Goal: Information Seeking & Learning: Check status

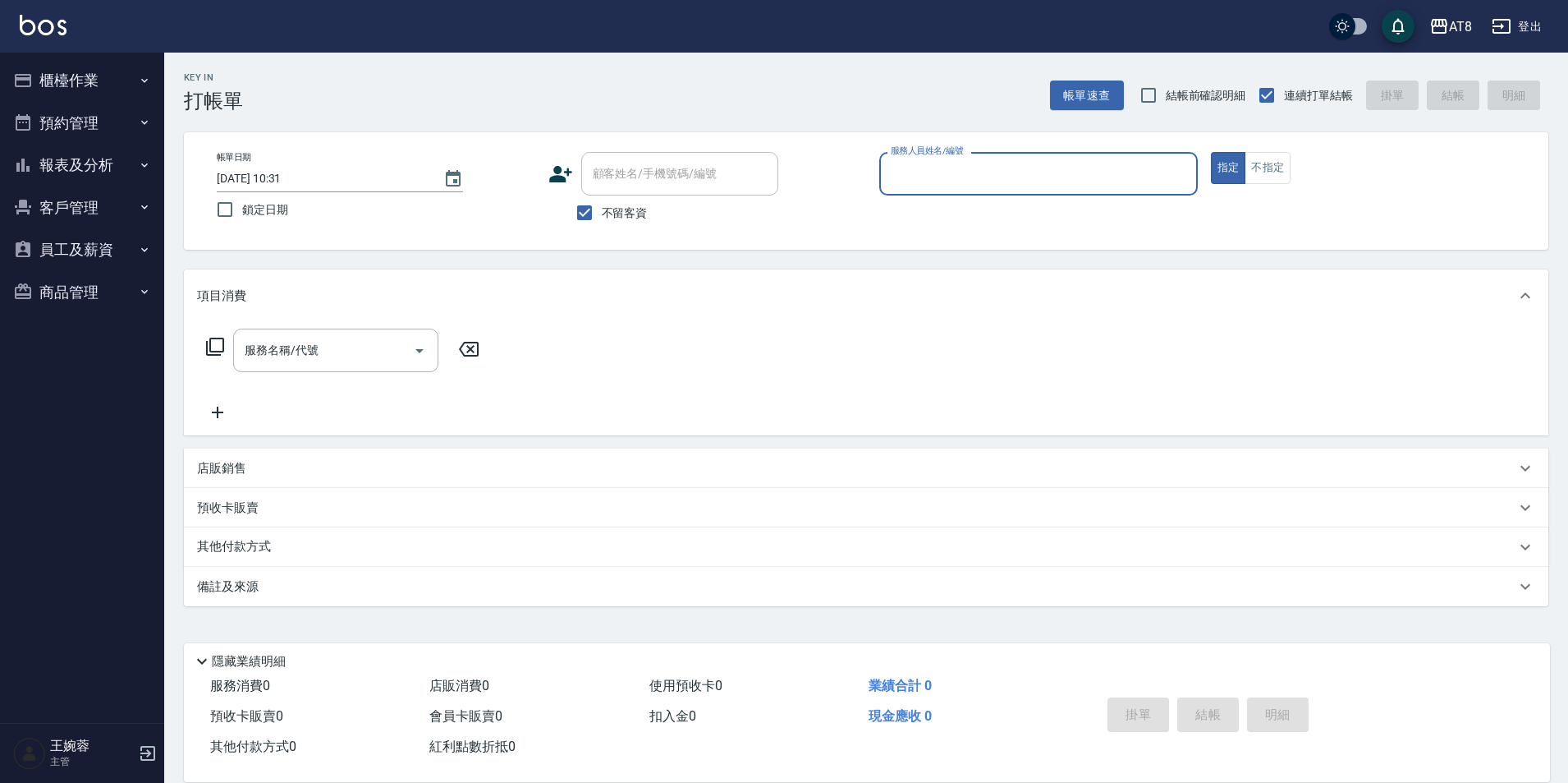
click at [69, 69] on button "櫃檯作業" at bounding box center [82, 80] width 151 height 43
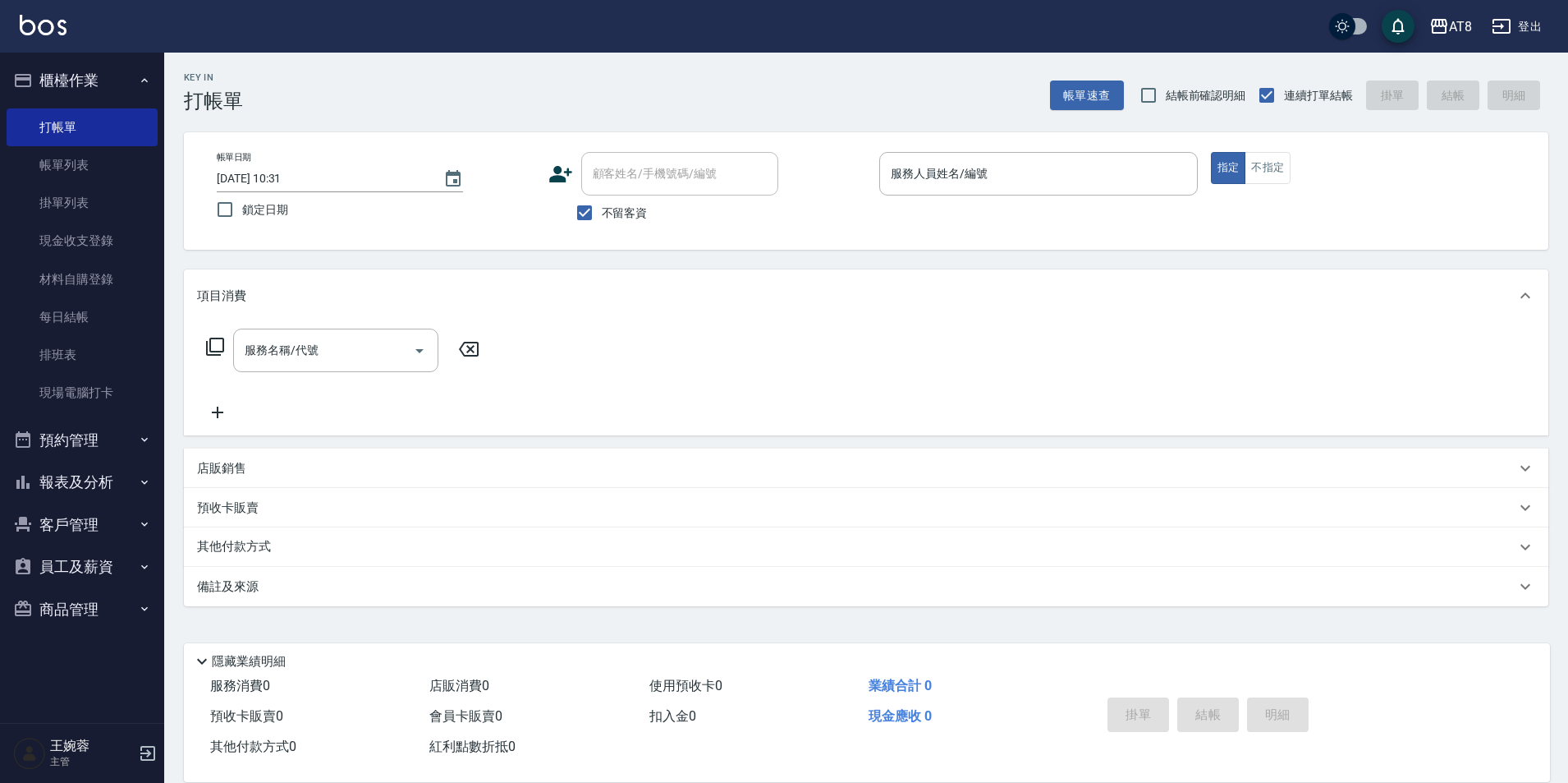
click at [71, 80] on button "櫃檯作業" at bounding box center [82, 80] width 151 height 43
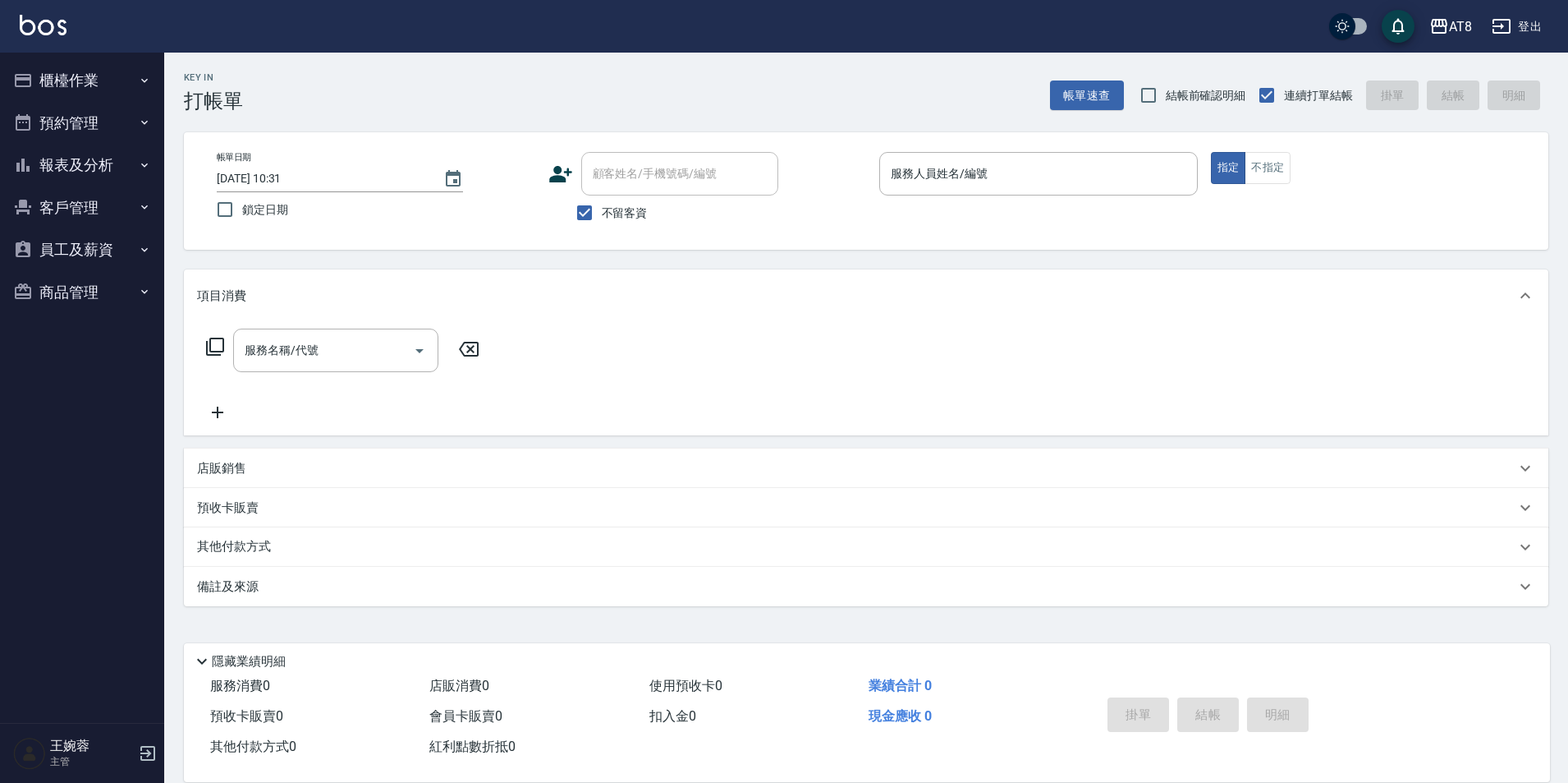
click at [58, 157] on button "報表及分析" at bounding box center [82, 165] width 151 height 43
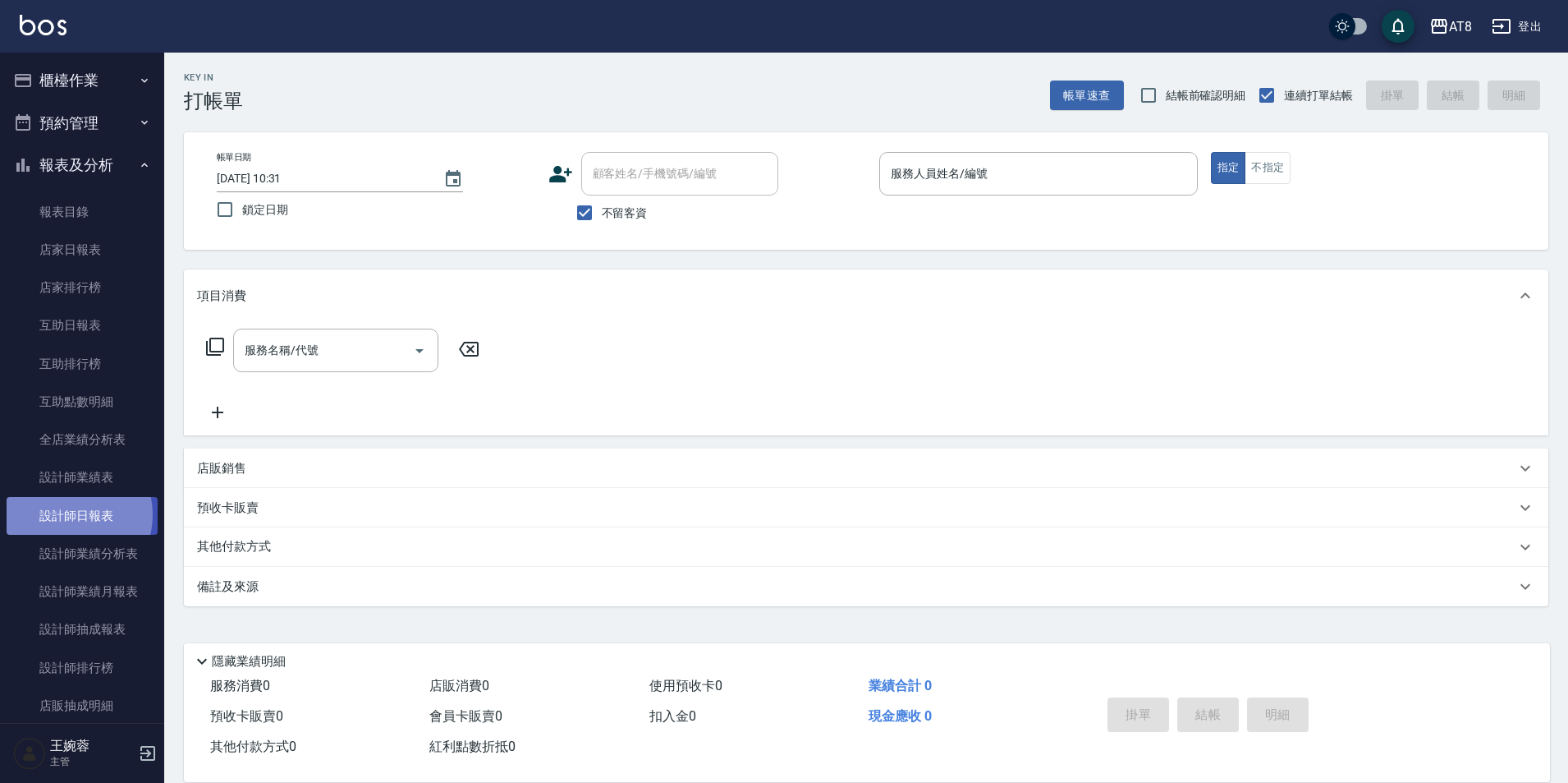
click at [70, 514] on link "設計師日報表" at bounding box center [82, 516] width 151 height 38
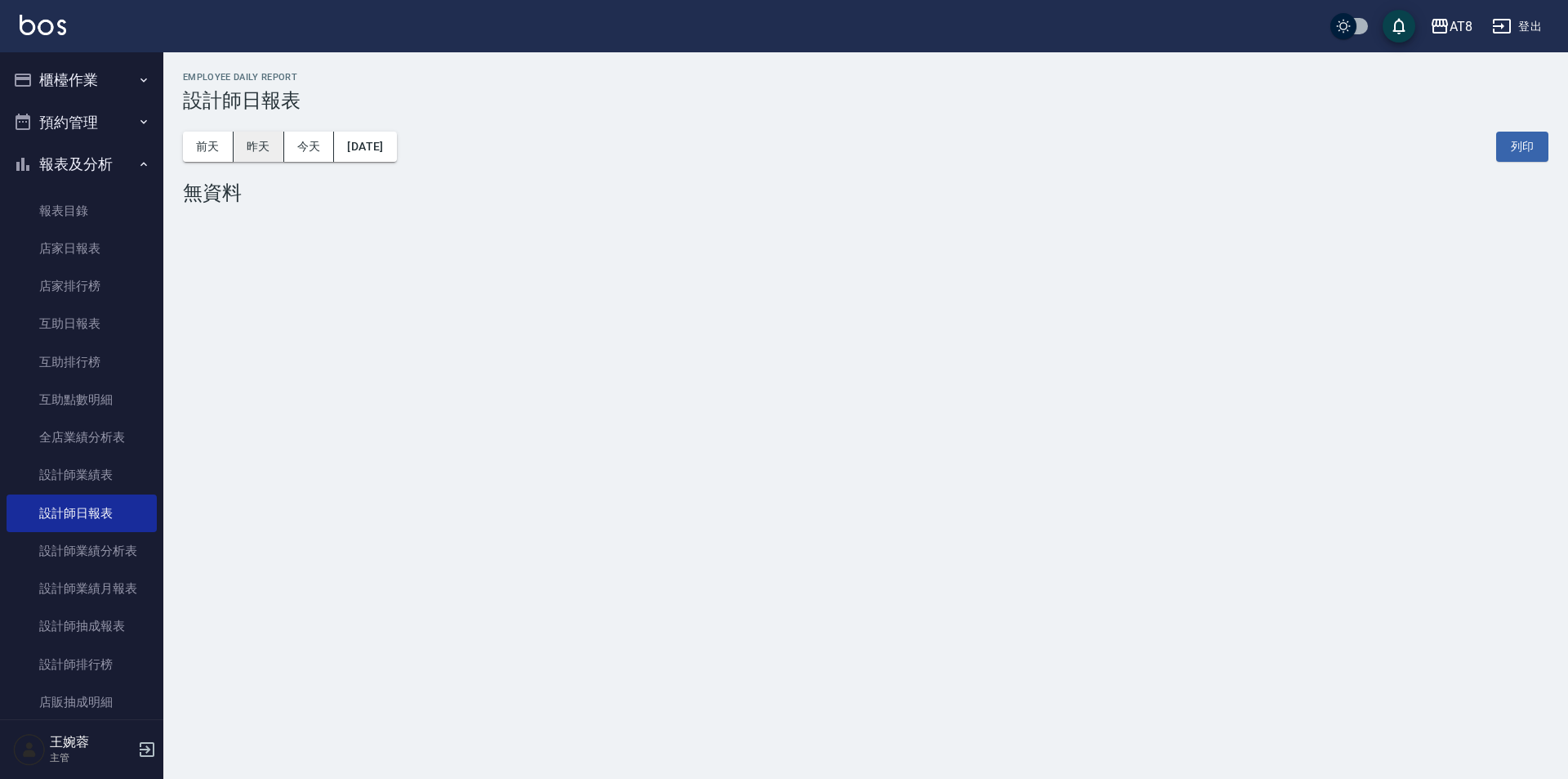
click at [261, 140] on button "昨天" at bounding box center [259, 146] width 50 height 30
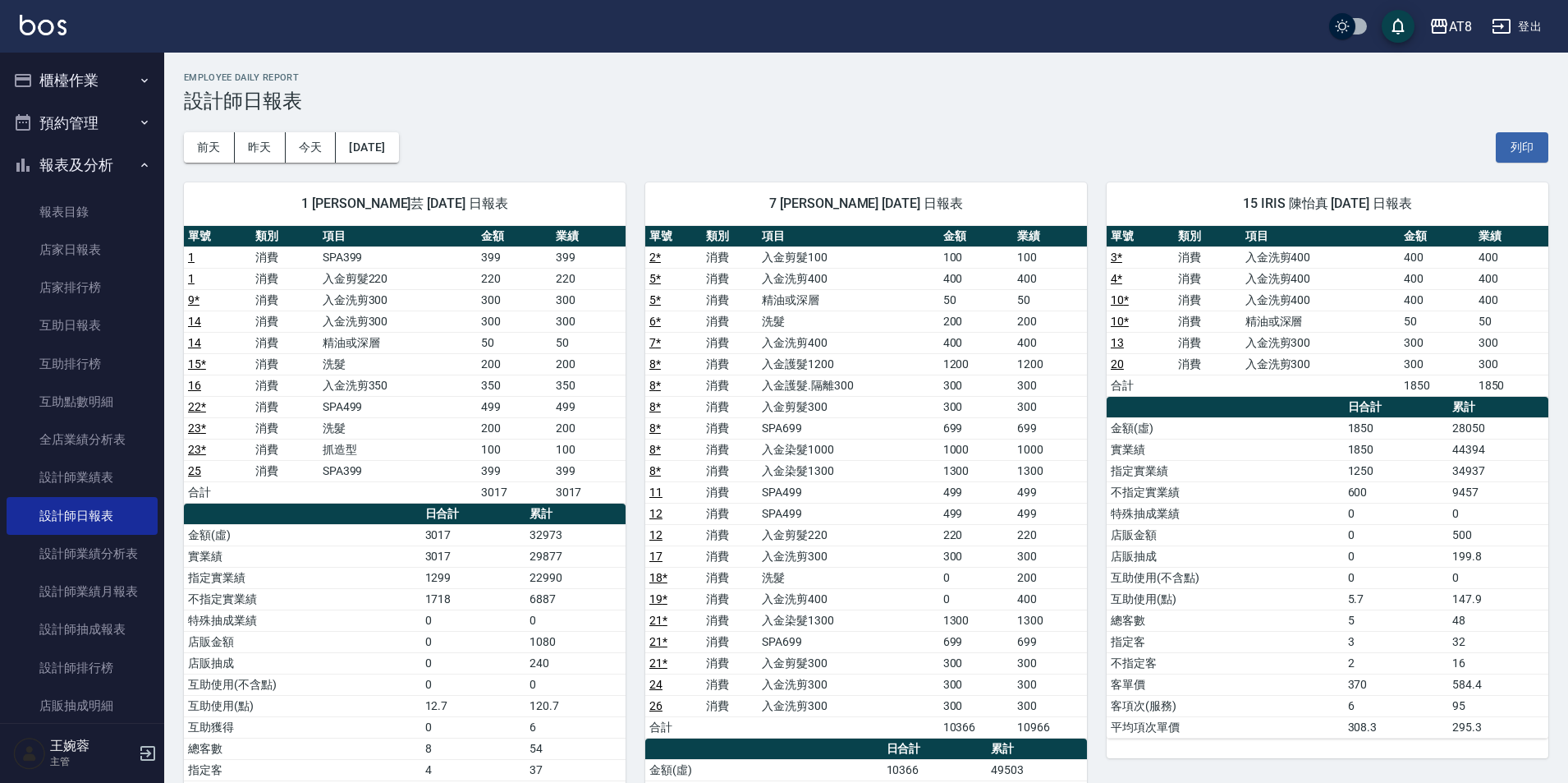
click at [45, 178] on button "報表及分析" at bounding box center [82, 165] width 151 height 43
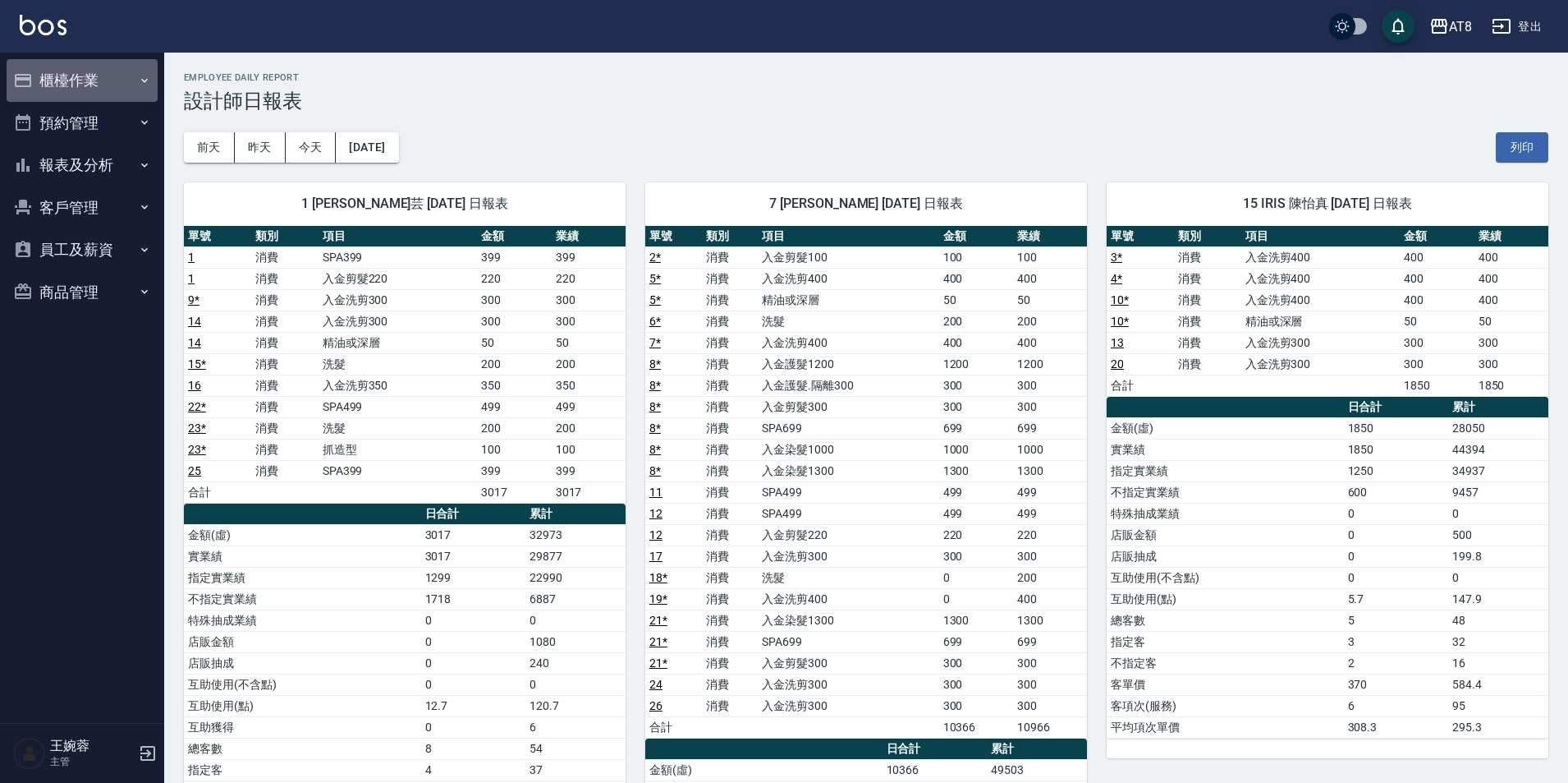
click at [90, 91] on button "櫃檯作業" at bounding box center [82, 80] width 151 height 43
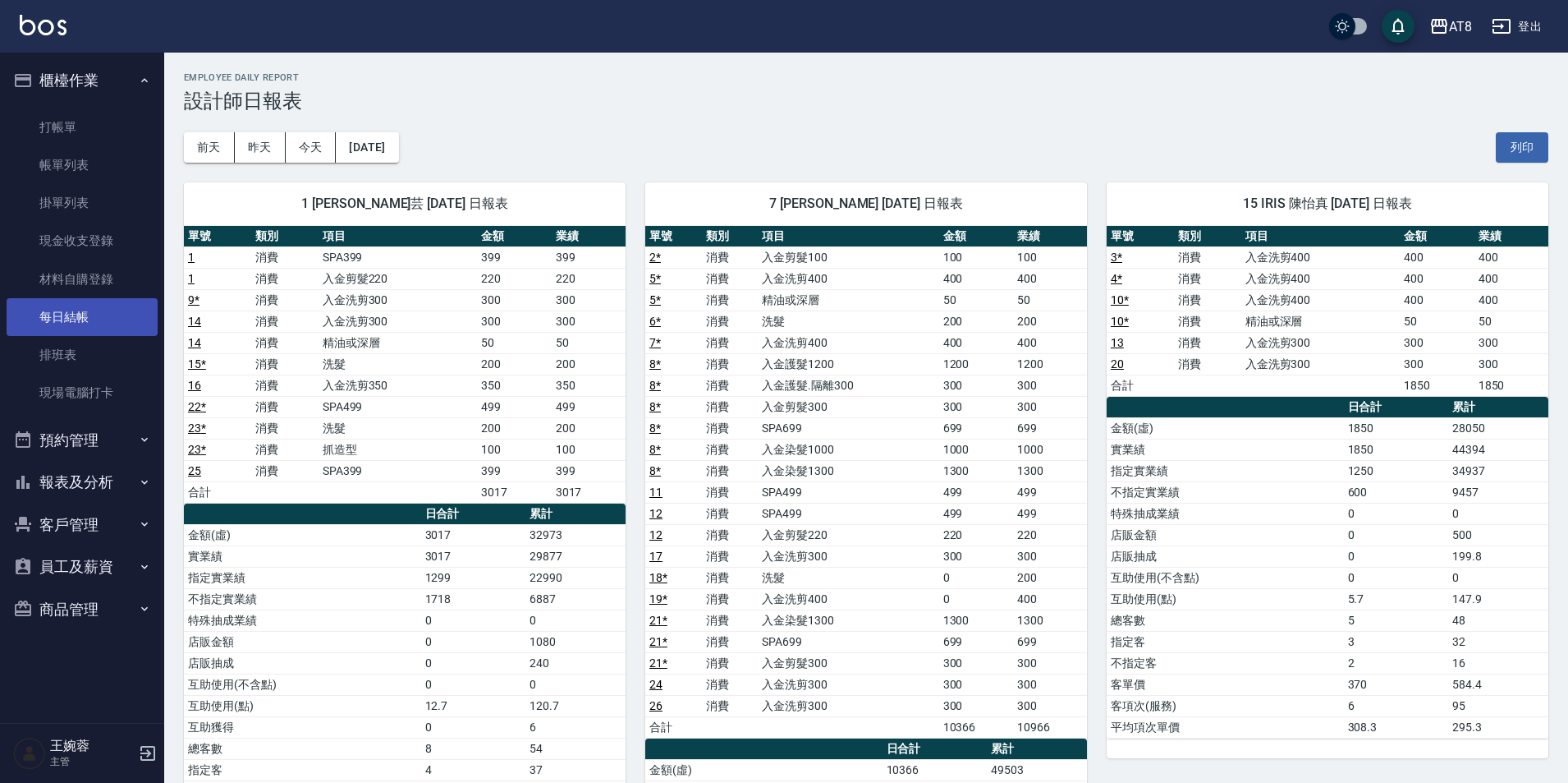
click at [80, 304] on link "每日結帳" at bounding box center [82, 317] width 151 height 38
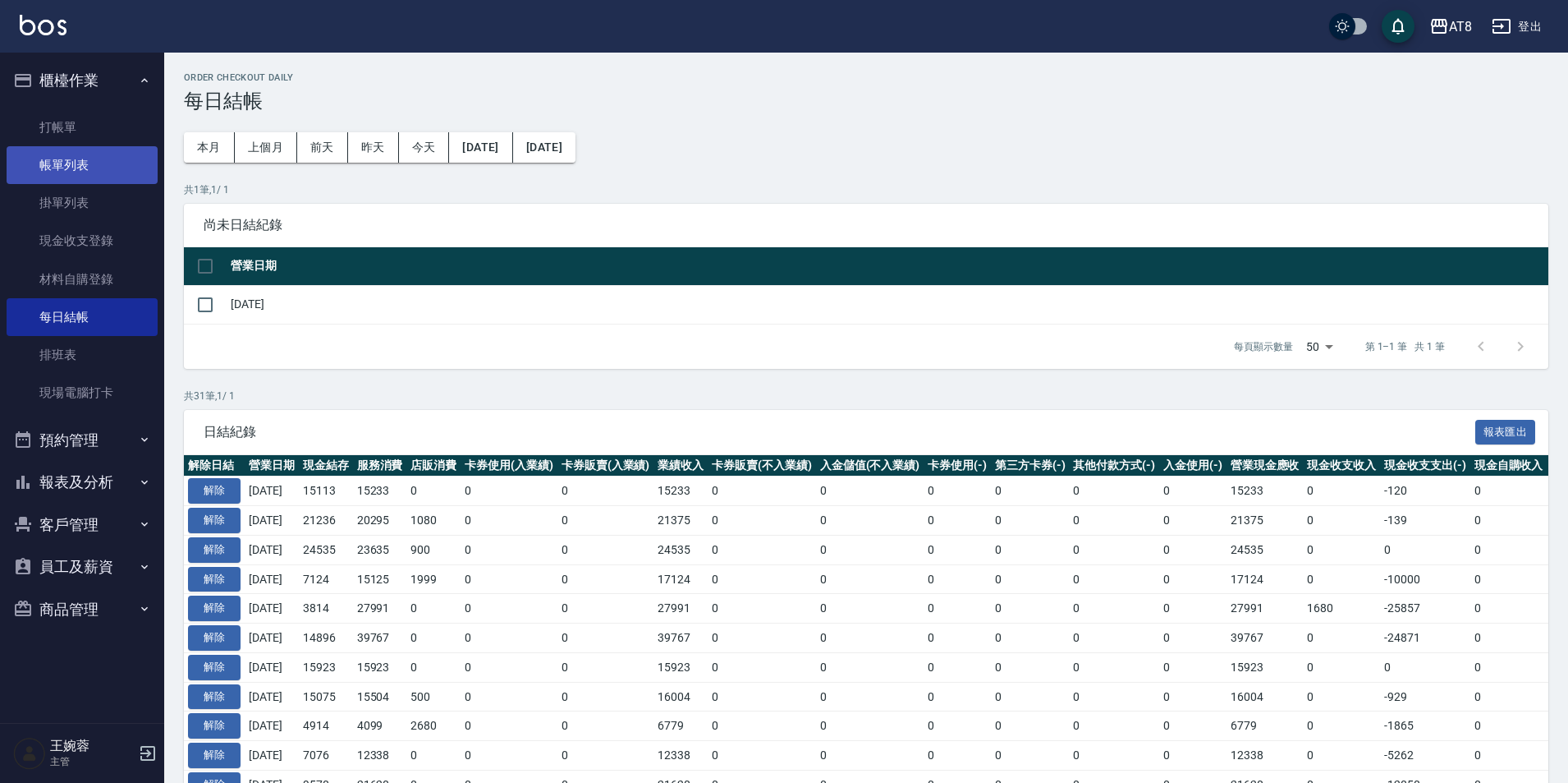
click at [46, 183] on link "帳單列表" at bounding box center [82, 165] width 151 height 38
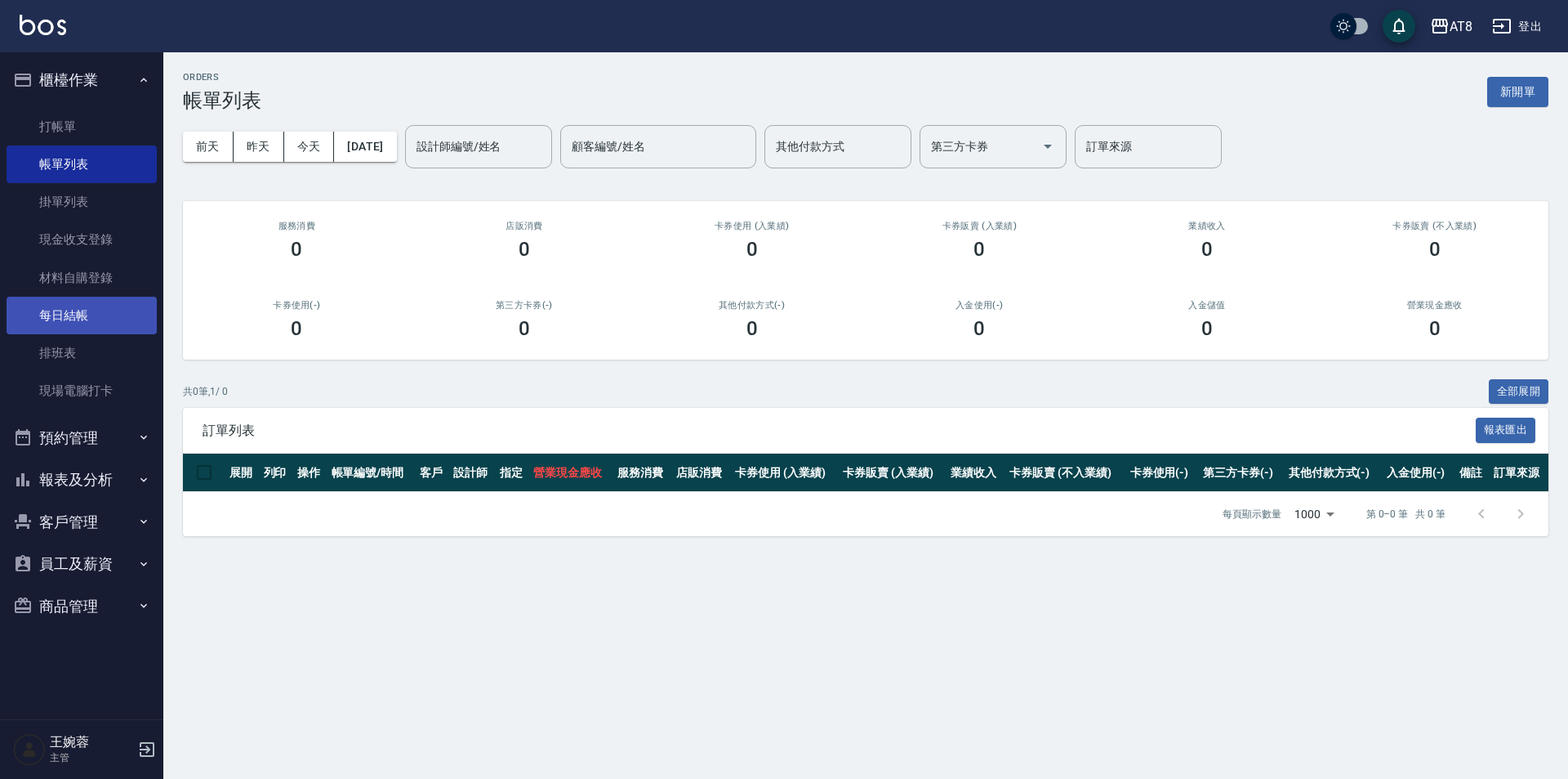
click at [55, 309] on link "每日結帳" at bounding box center [82, 315] width 150 height 38
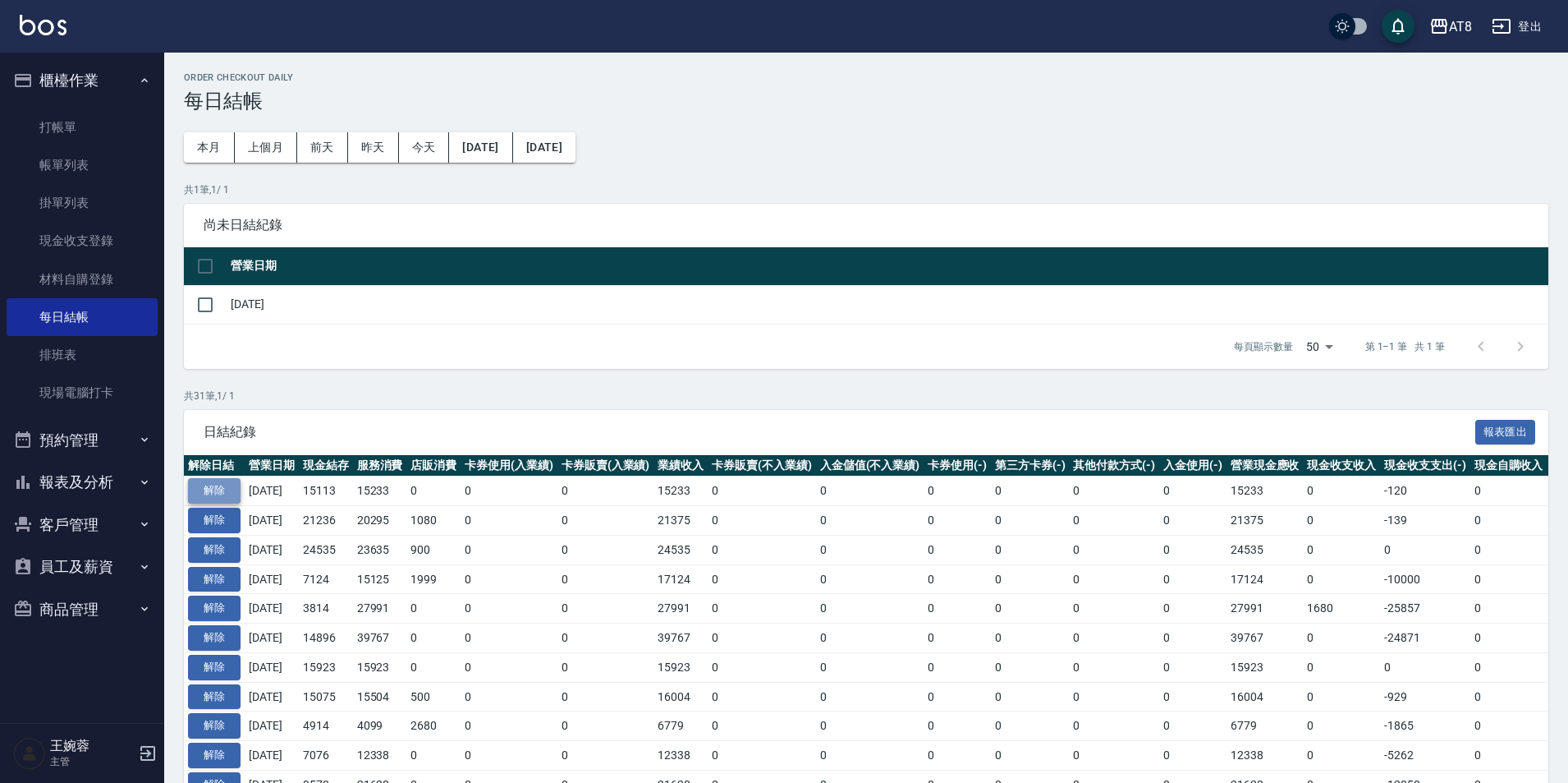
click at [215, 503] on button "解除" at bounding box center [214, 490] width 52 height 25
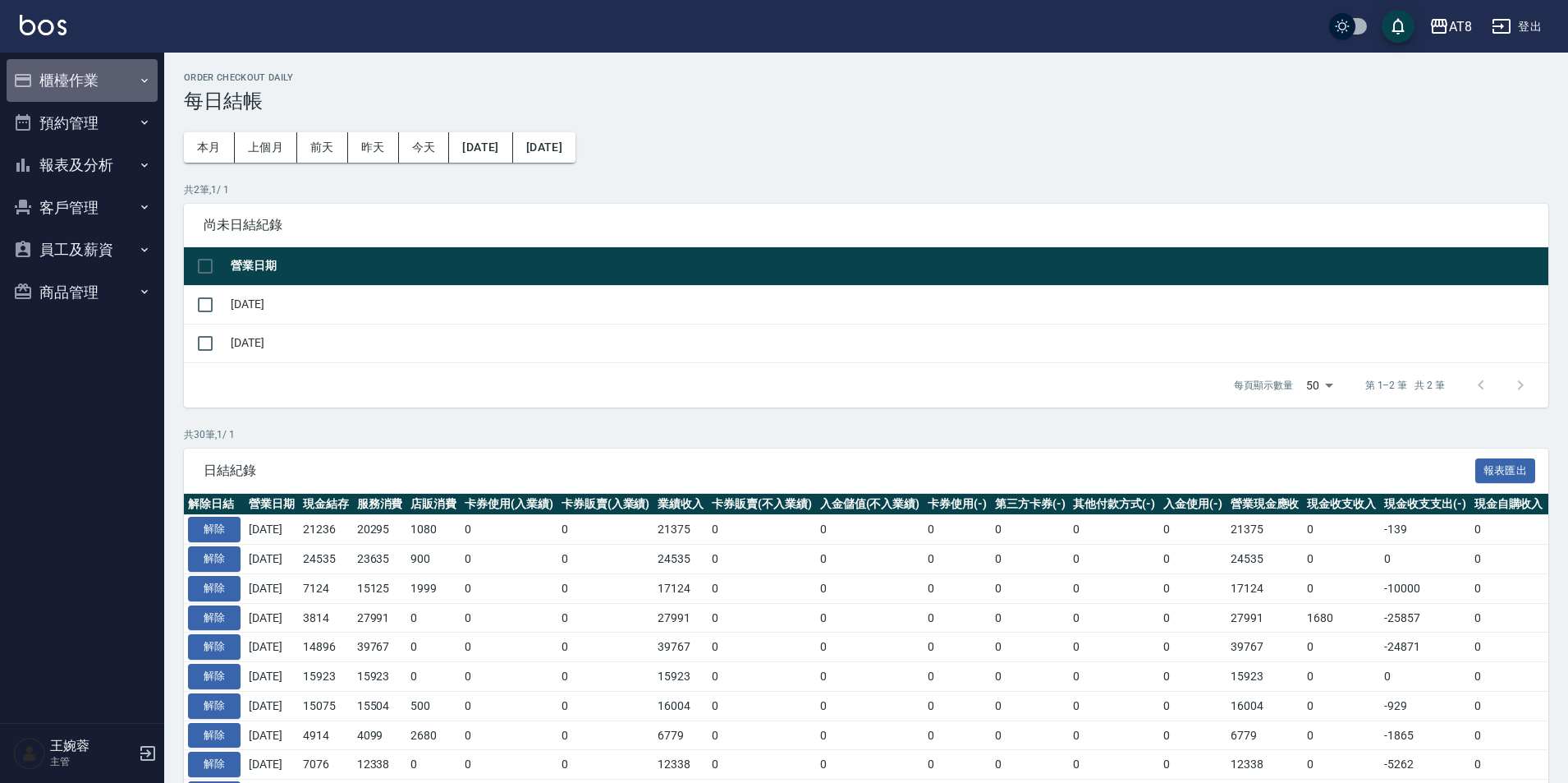
click at [91, 95] on button "櫃檯作業" at bounding box center [82, 80] width 151 height 43
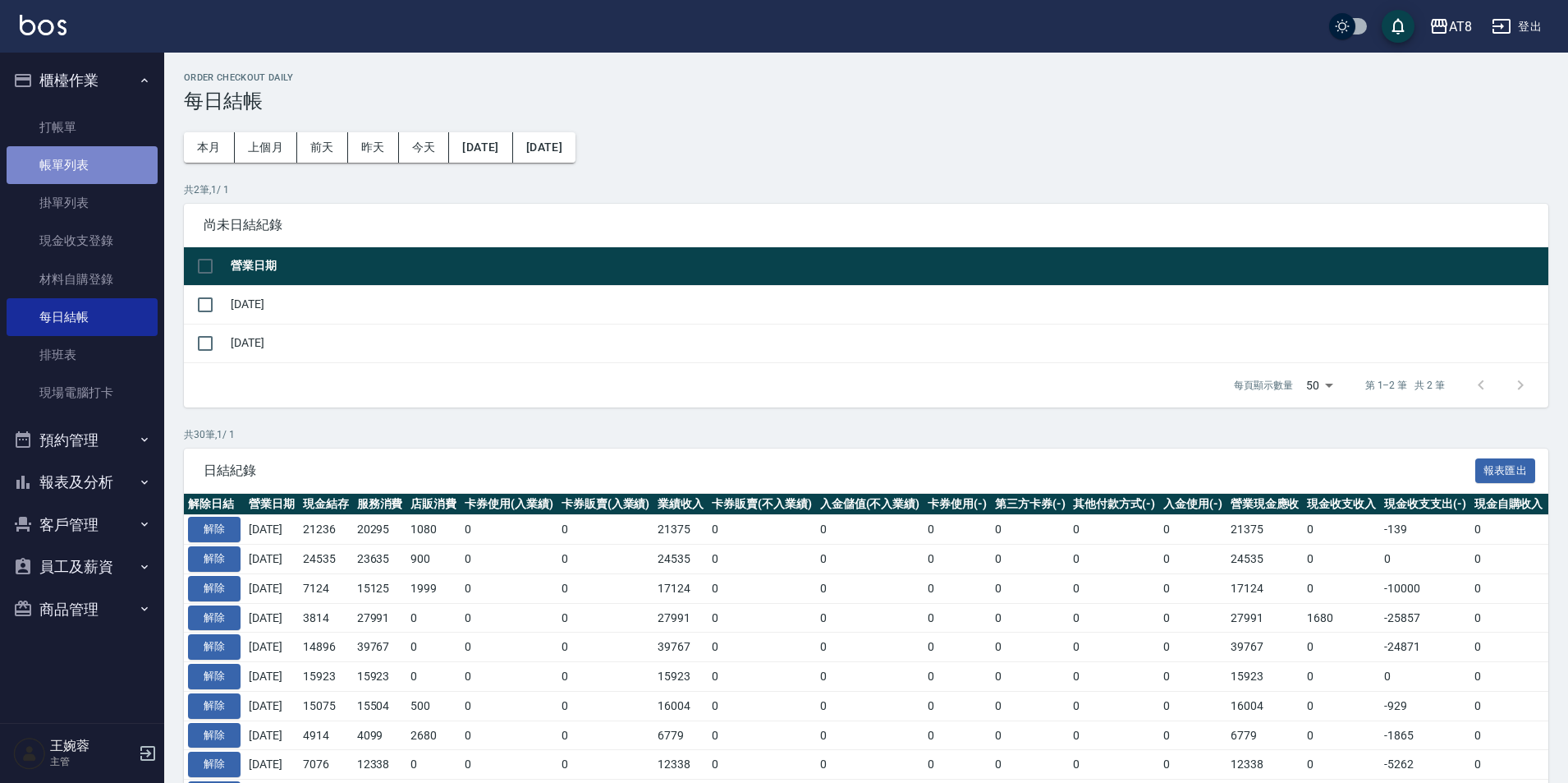
click at [85, 157] on link "帳單列表" at bounding box center [82, 165] width 151 height 38
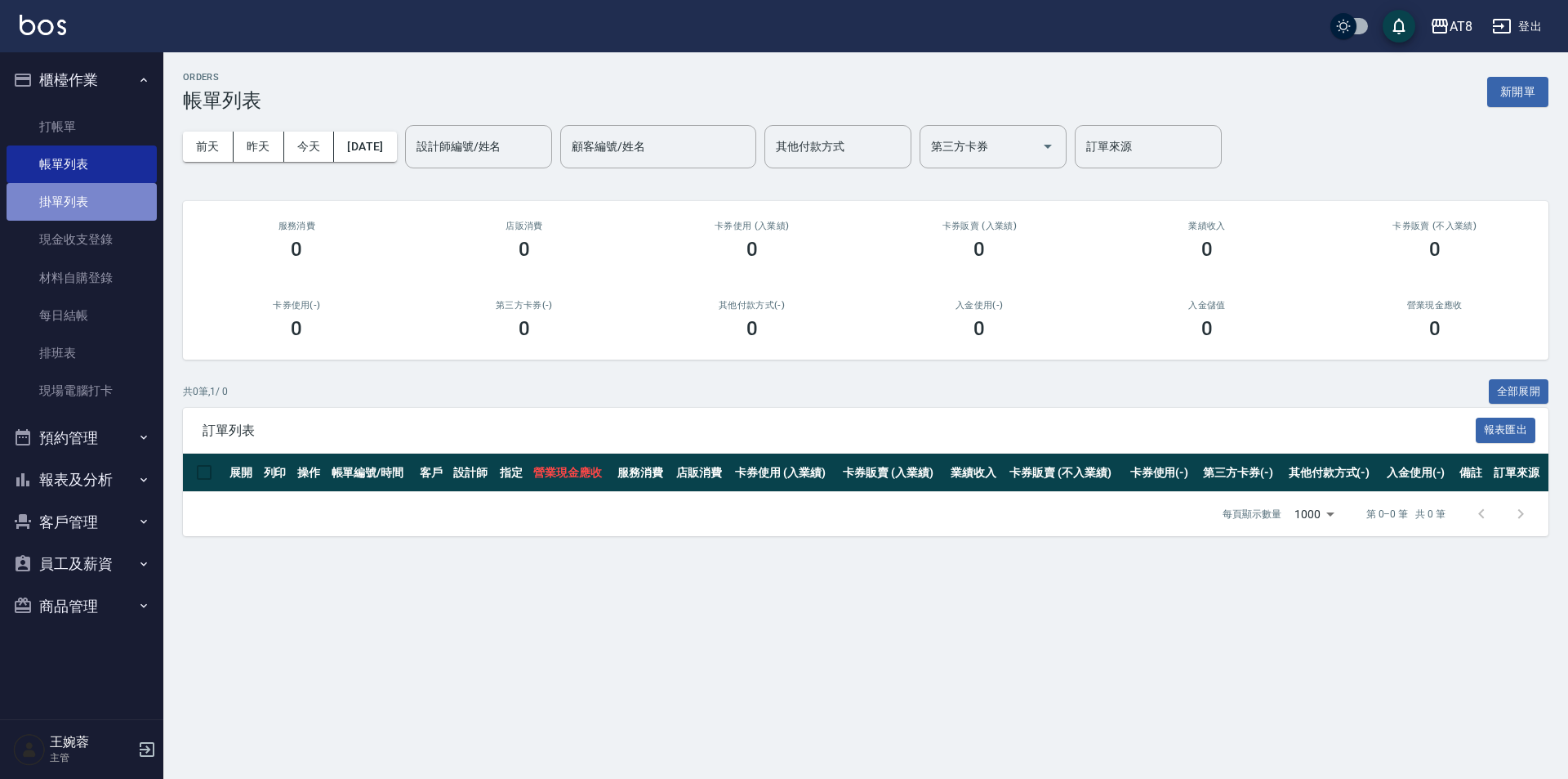
click at [81, 209] on link "掛單列表" at bounding box center [82, 202] width 150 height 38
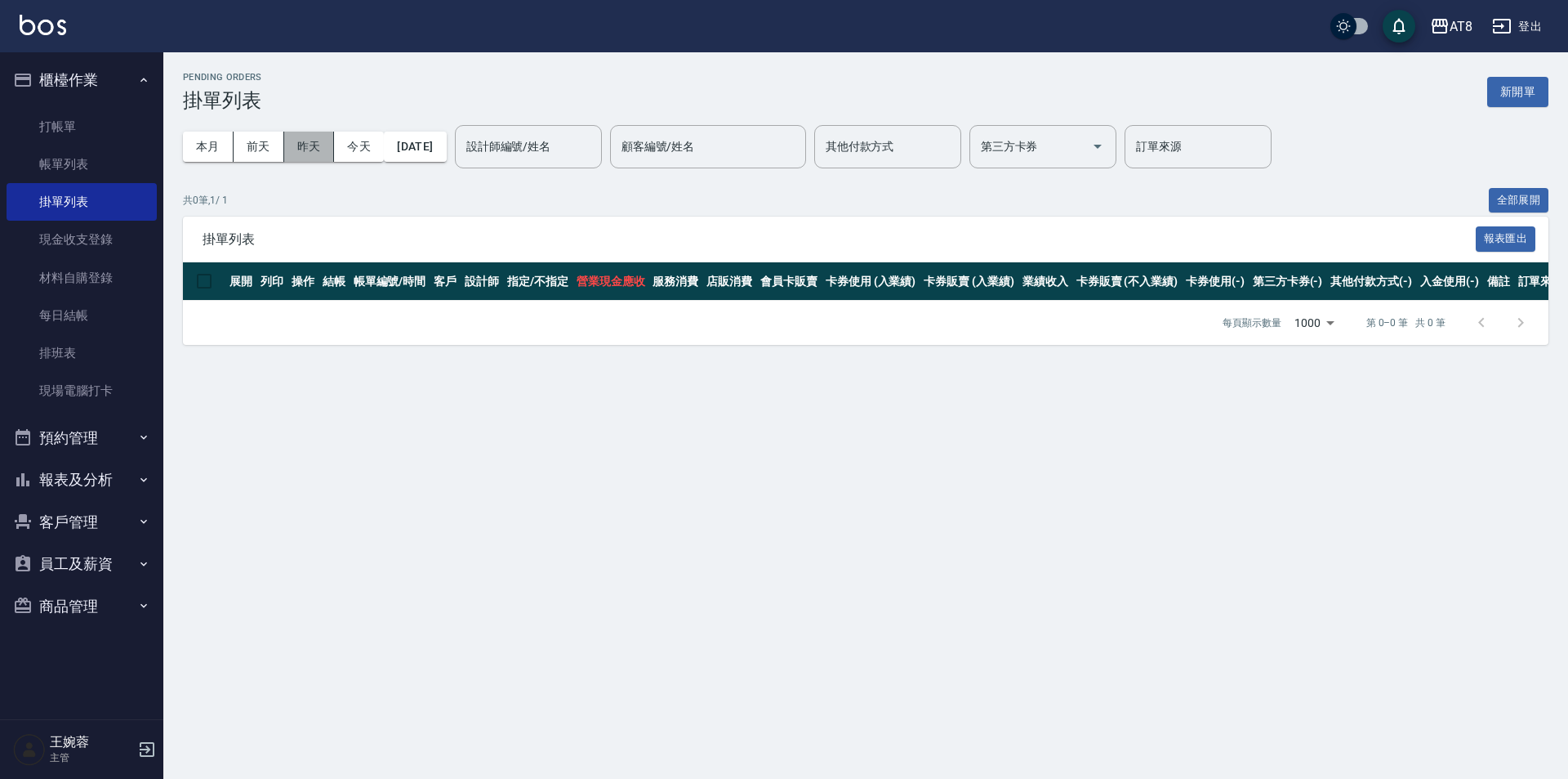
click at [303, 154] on button "昨天" at bounding box center [309, 146] width 50 height 30
click at [71, 162] on link "帳單列表" at bounding box center [82, 164] width 150 height 38
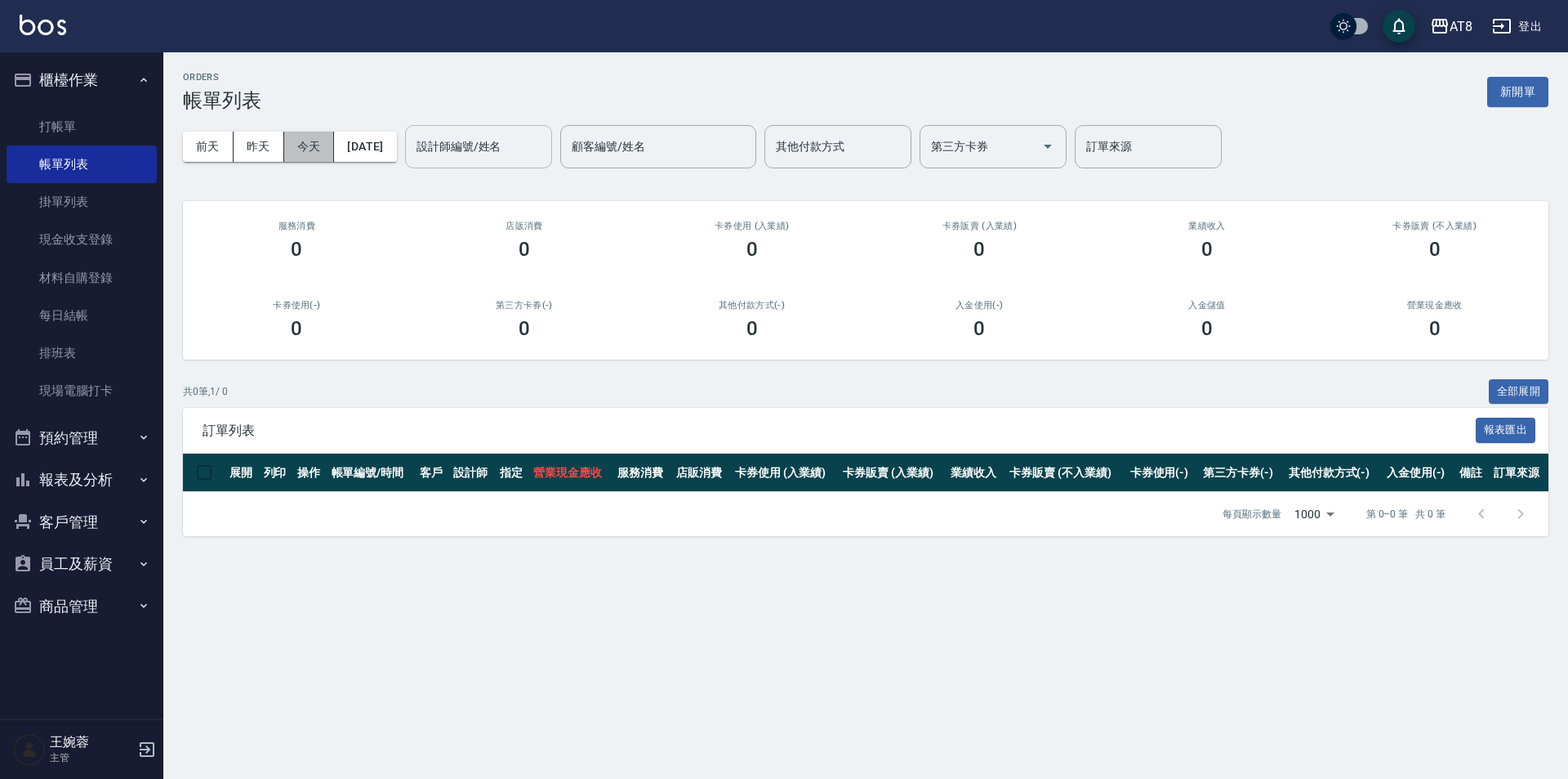
click at [301, 149] on button "今天" at bounding box center [309, 146] width 50 height 30
click at [234, 153] on button "昨天" at bounding box center [259, 146] width 50 height 30
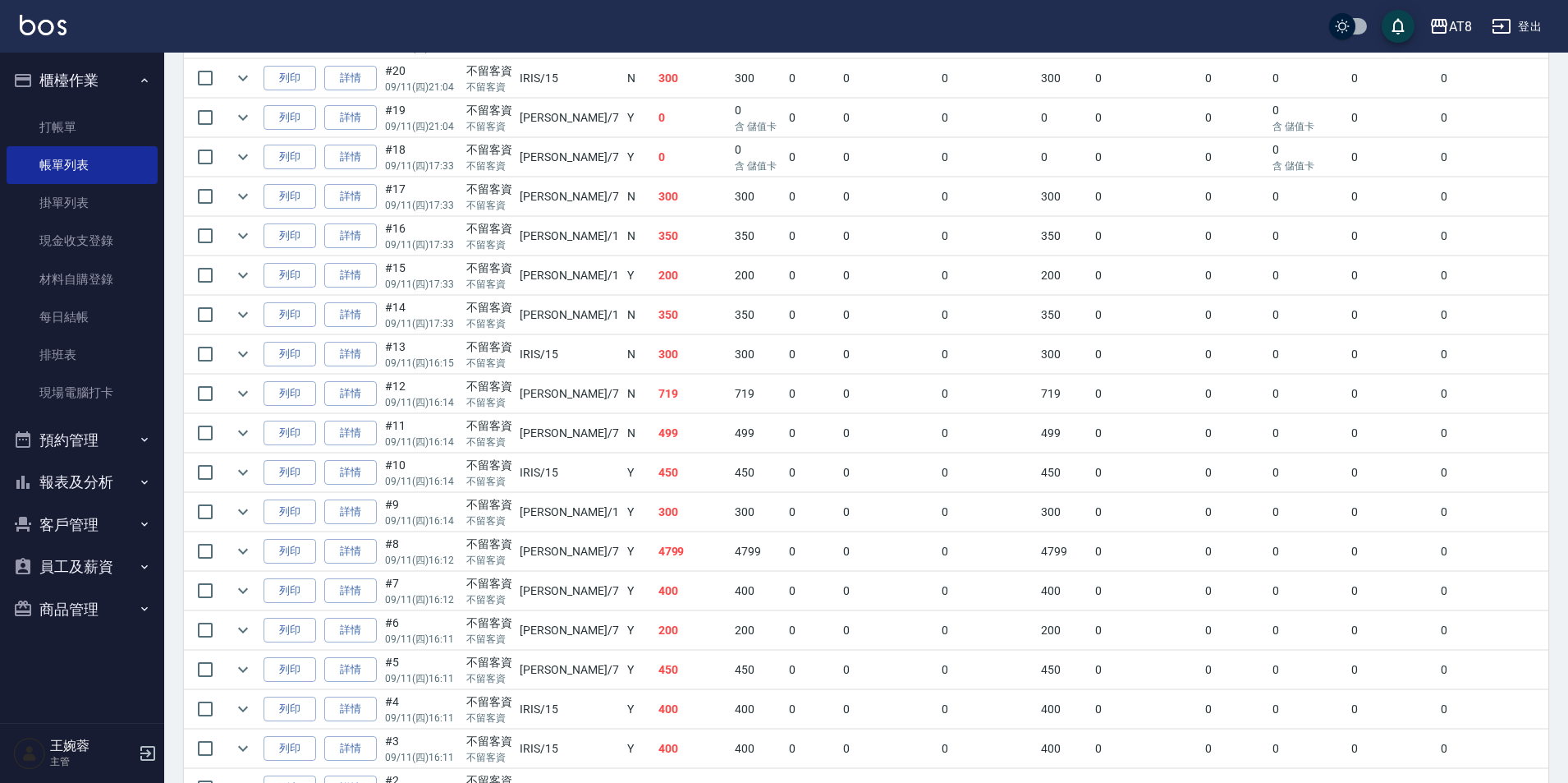
scroll to position [673, 0]
click at [373, 562] on link "詳情" at bounding box center [351, 550] width 52 height 25
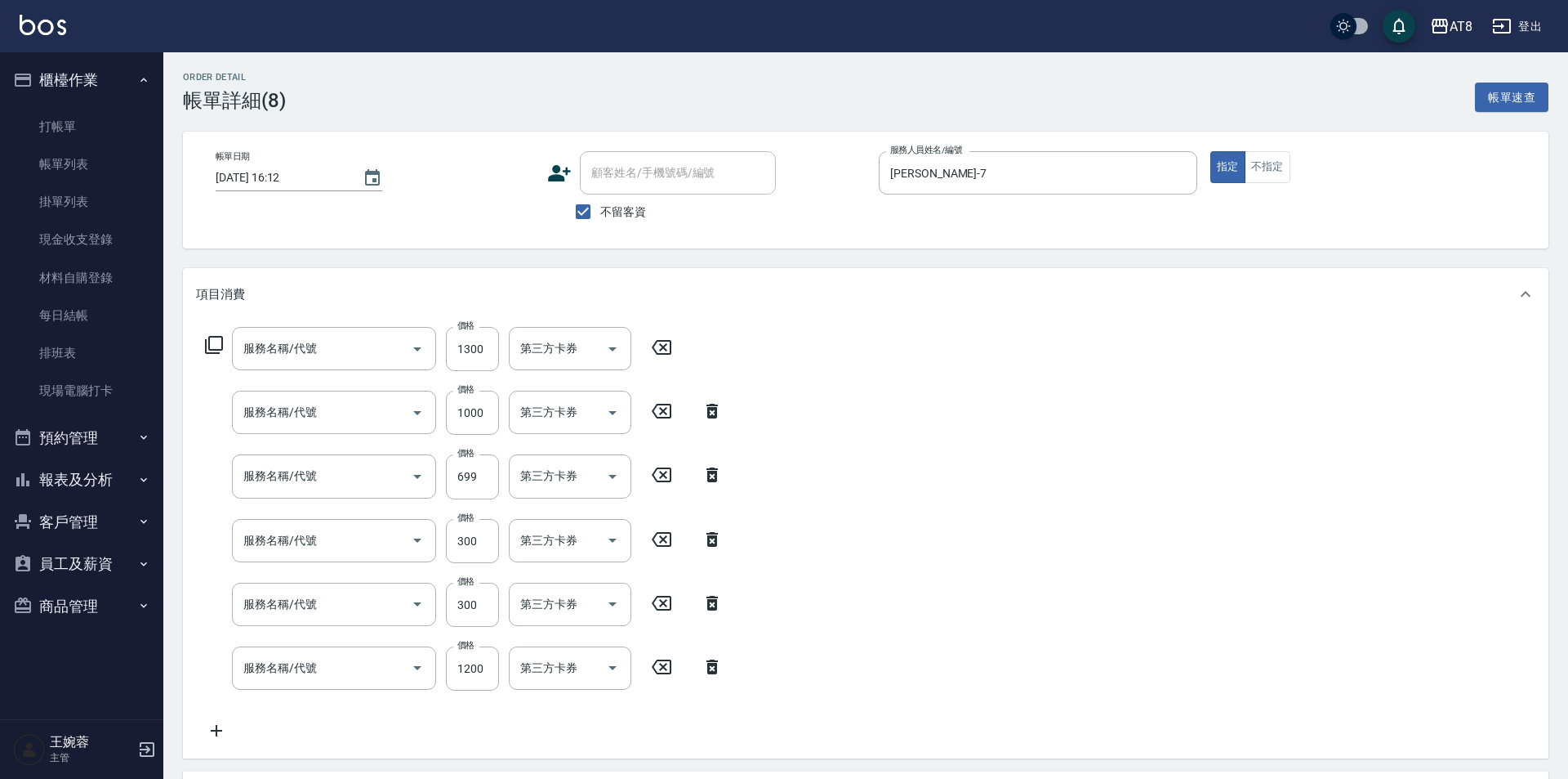
type input "[DATE] 16:12"
checkbox input "true"
type input "[PERSON_NAME]-7"
type input "入金染髮1300(401300)"
type input "入金染髮1000(401000)"
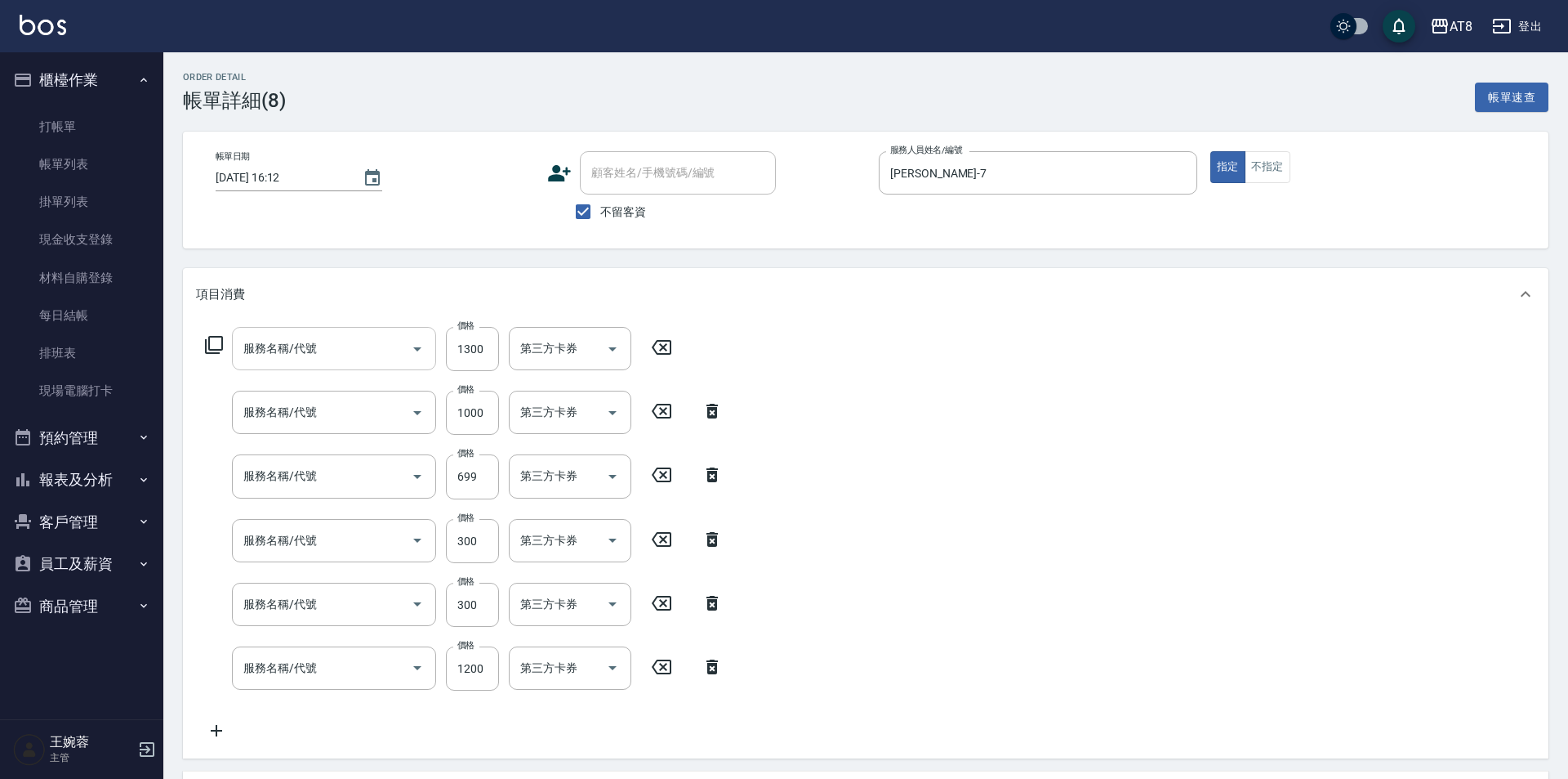
type input "SPA699(6699)"
type input "入金剪髮300(20300)"
type input "入金護髮.隔離300(50300)"
type input "入金護髮1200(501200)"
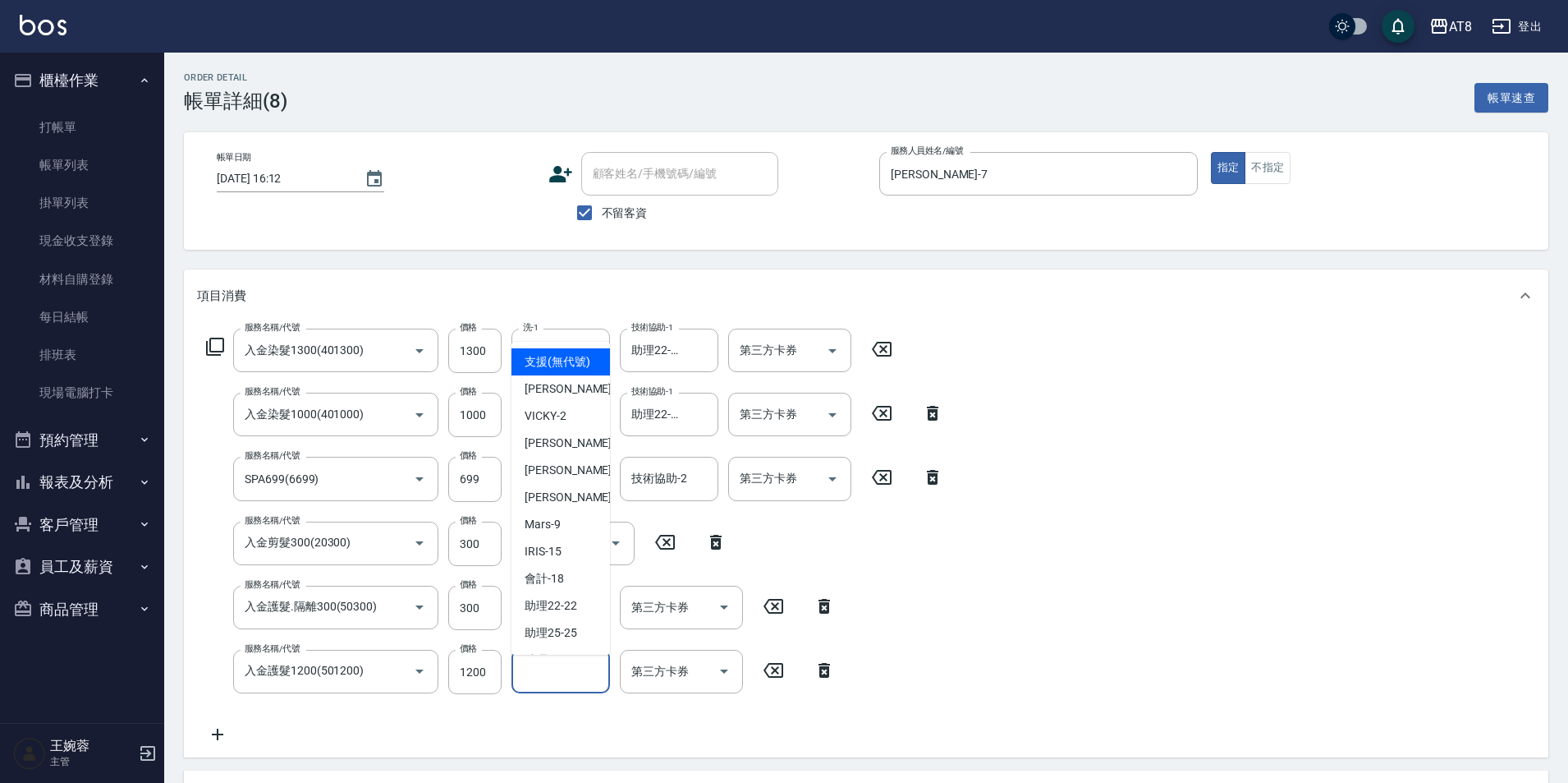
click at [582, 678] on input "技術協助-1" at bounding box center [560, 671] width 84 height 29
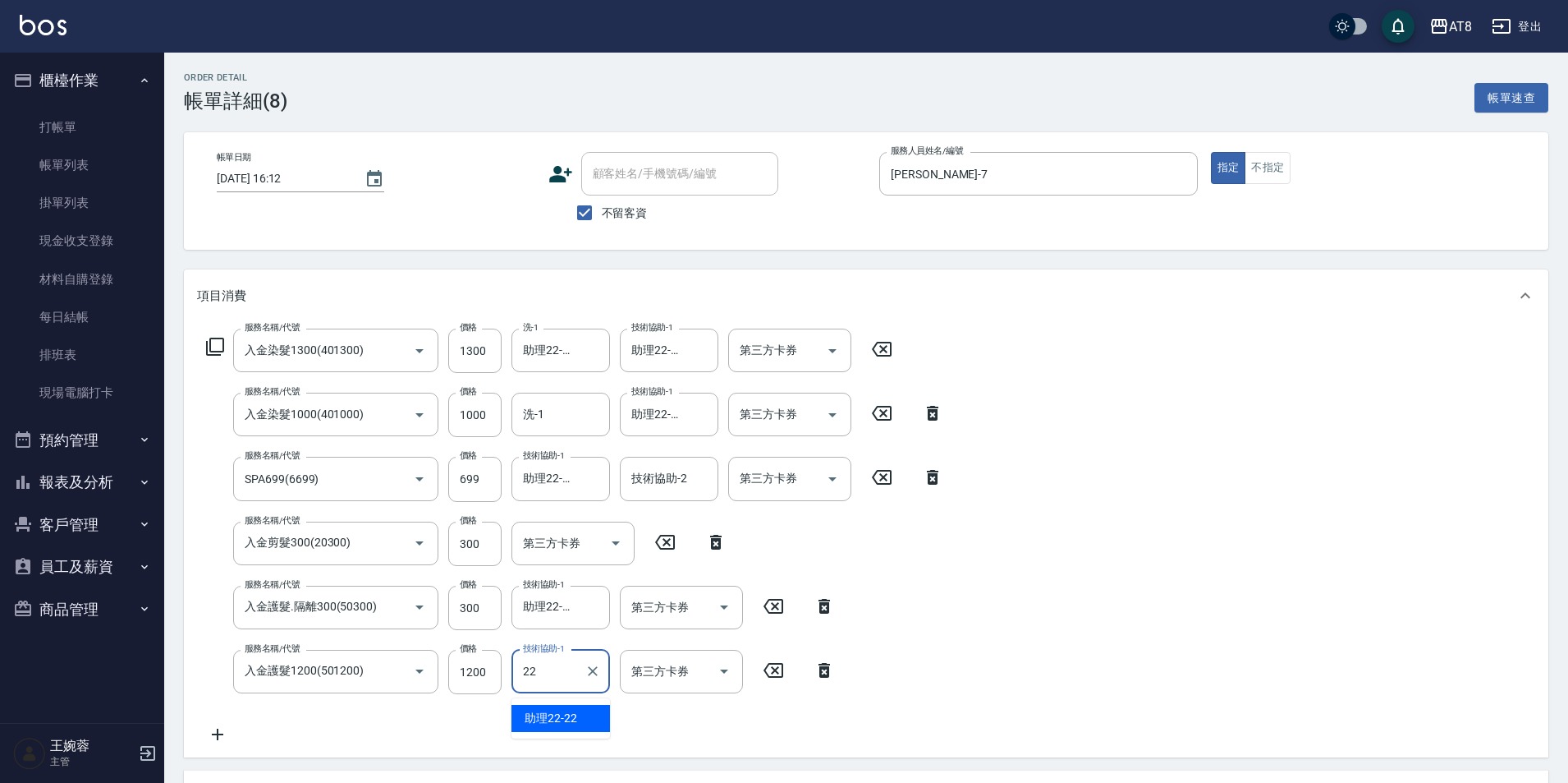
type input "助理22-22"
click at [1078, 472] on div "服務名稱/代號 入金染髮1300(401300) 服務名稱/代號 價格 1300 價格 洗-1 助理22-22 洗-1 技術協助-1 助理22-22 技術協助…" at bounding box center [866, 539] width 1364 height 435
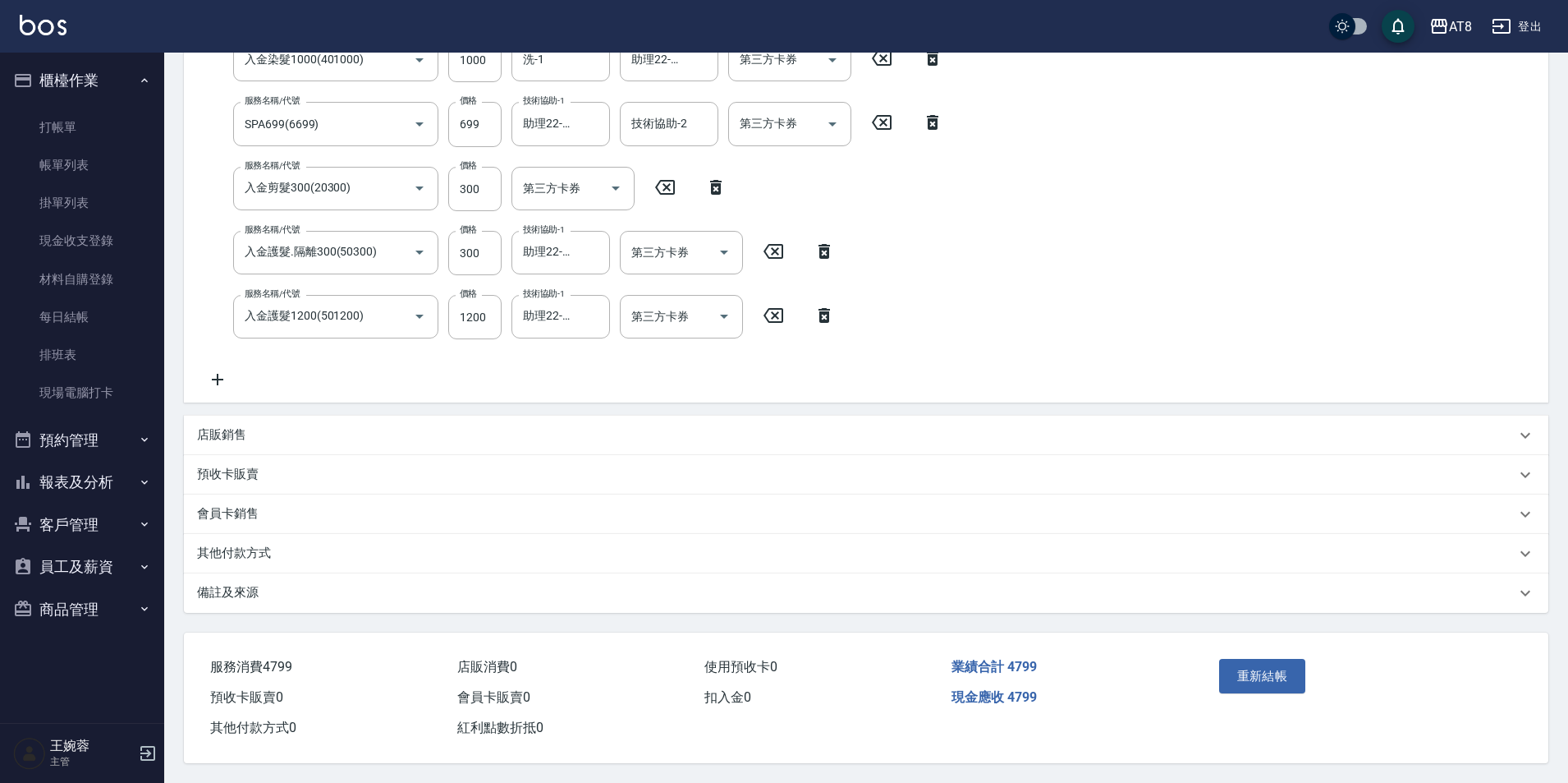
scroll to position [385, 0]
click at [1289, 659] on button "重新結帳" at bounding box center [1262, 676] width 87 height 35
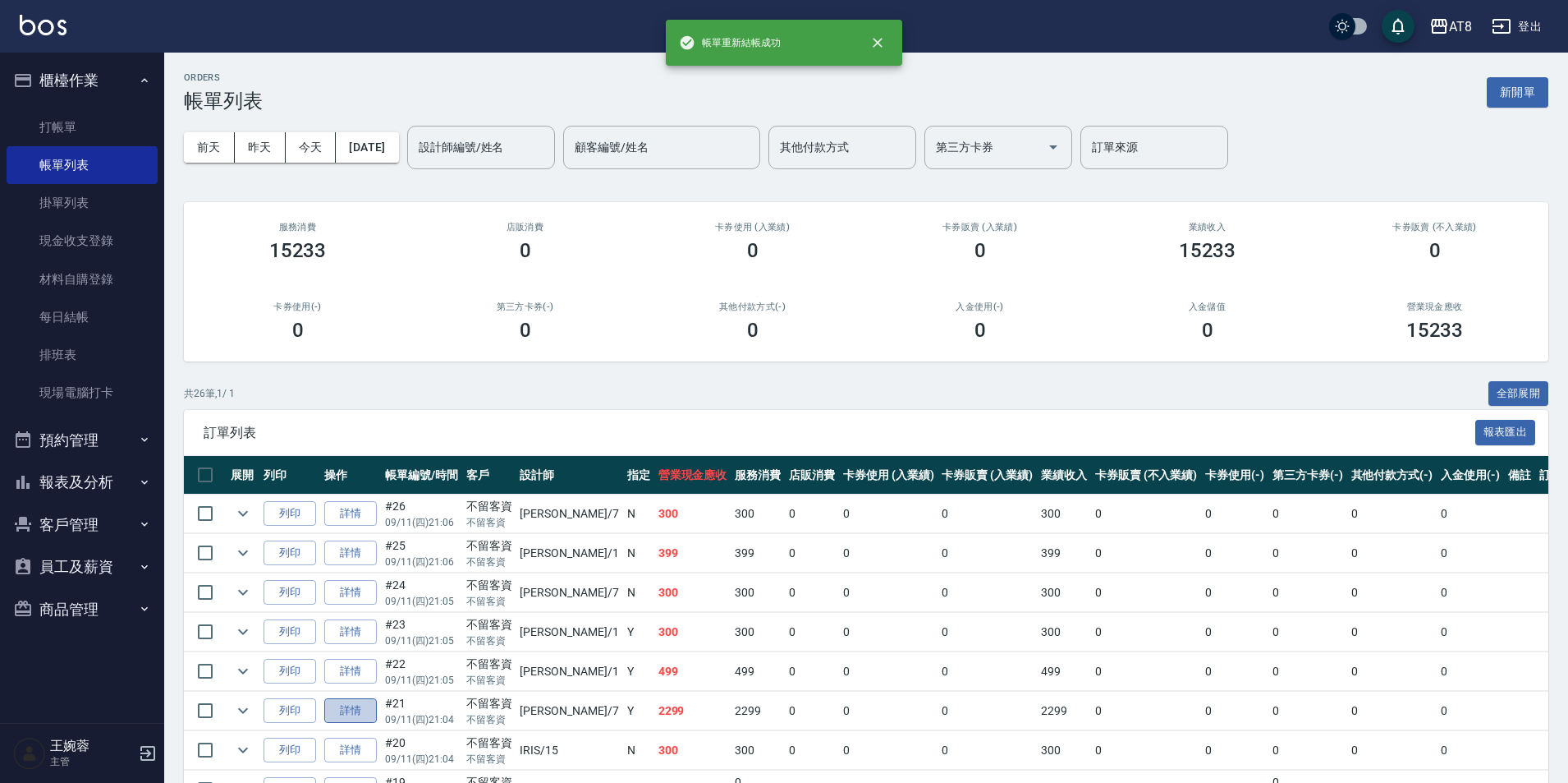
click at [377, 724] on link "詳情" at bounding box center [351, 711] width 52 height 25
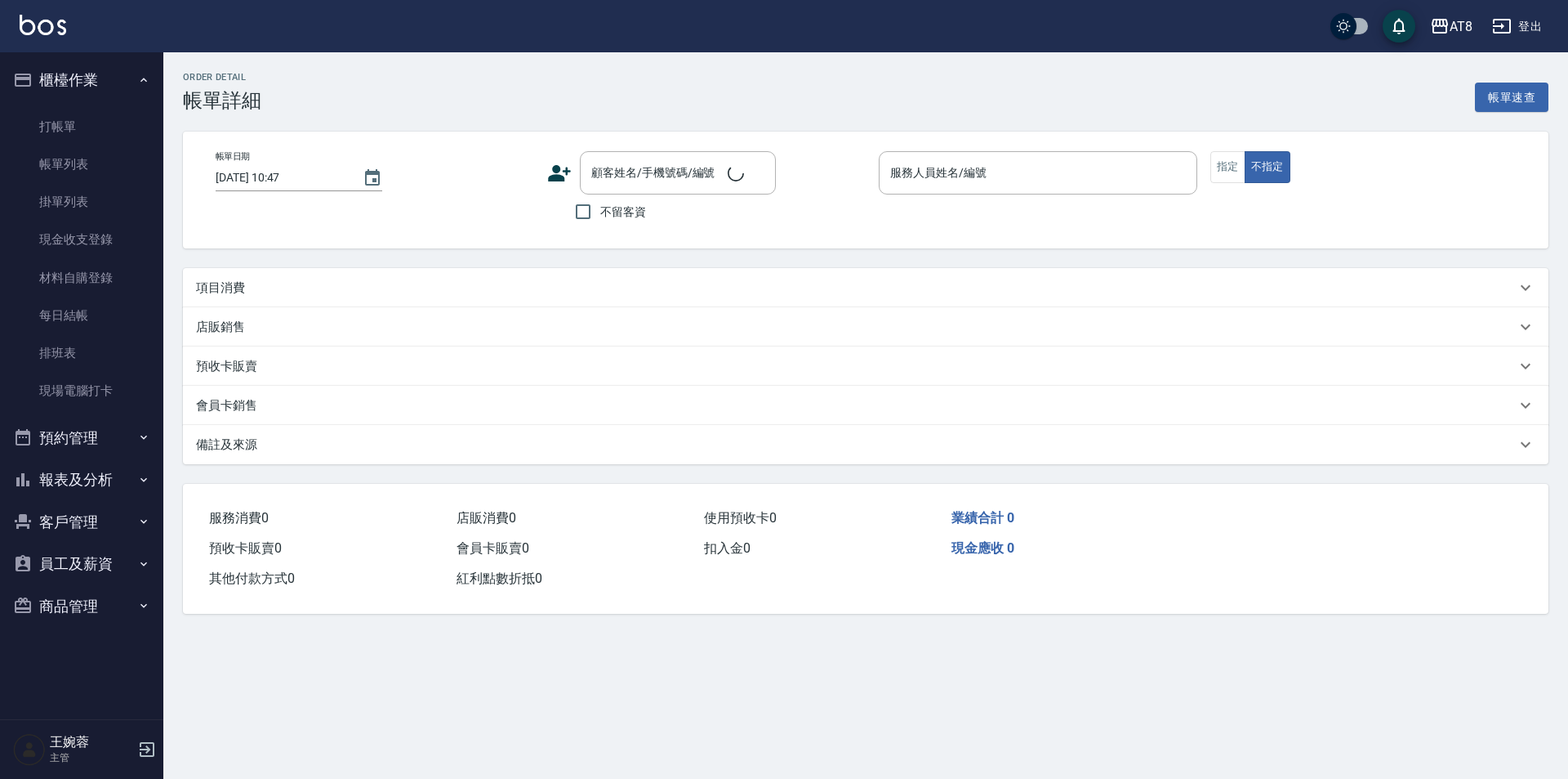
type input "[DATE] 21:04"
checkbox input "true"
type input "[PERSON_NAME]-7"
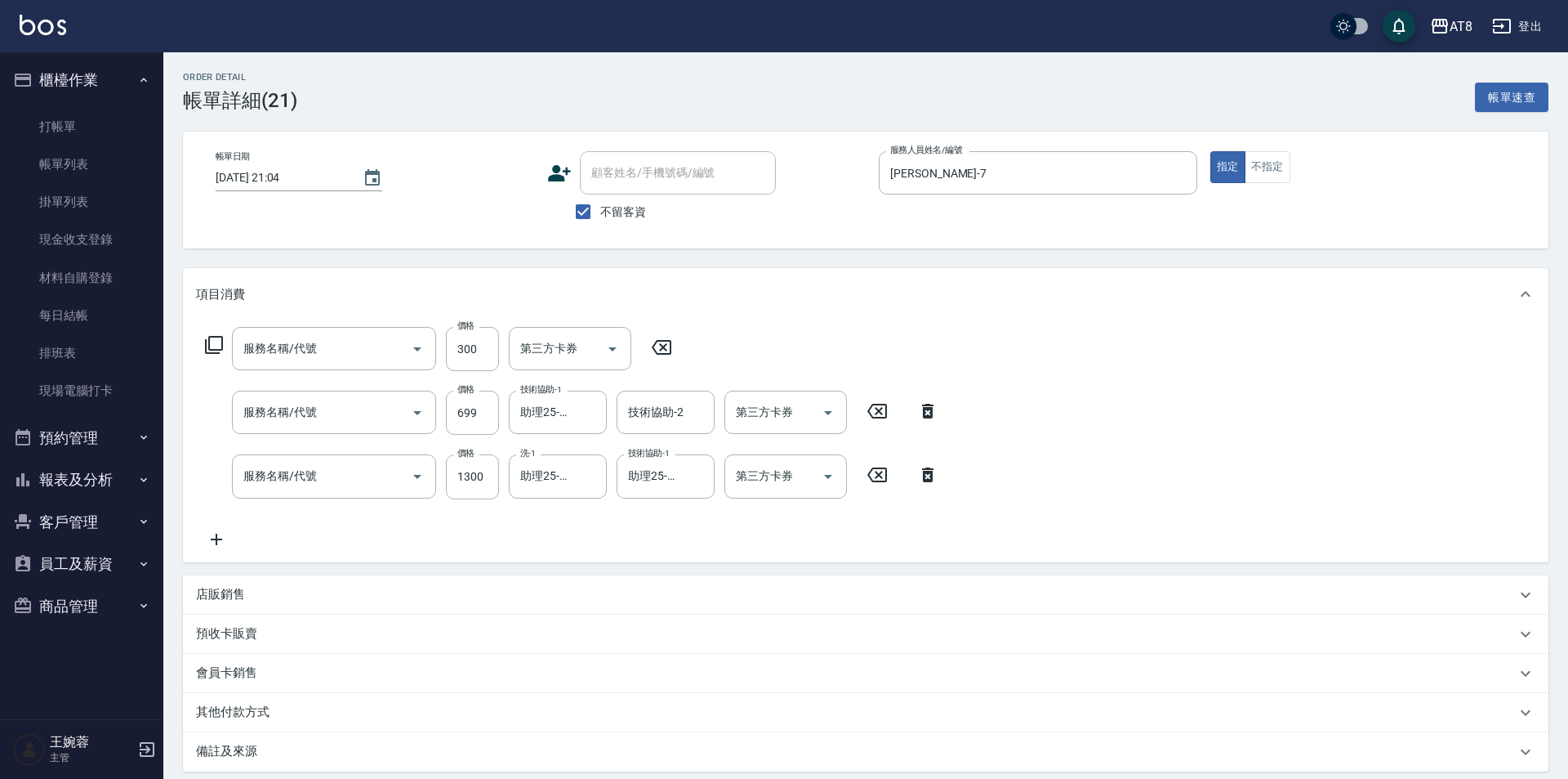
type input "入金剪髮300(20300)"
type input "SPA699(6699)"
type input "入金染髮1300(401300)"
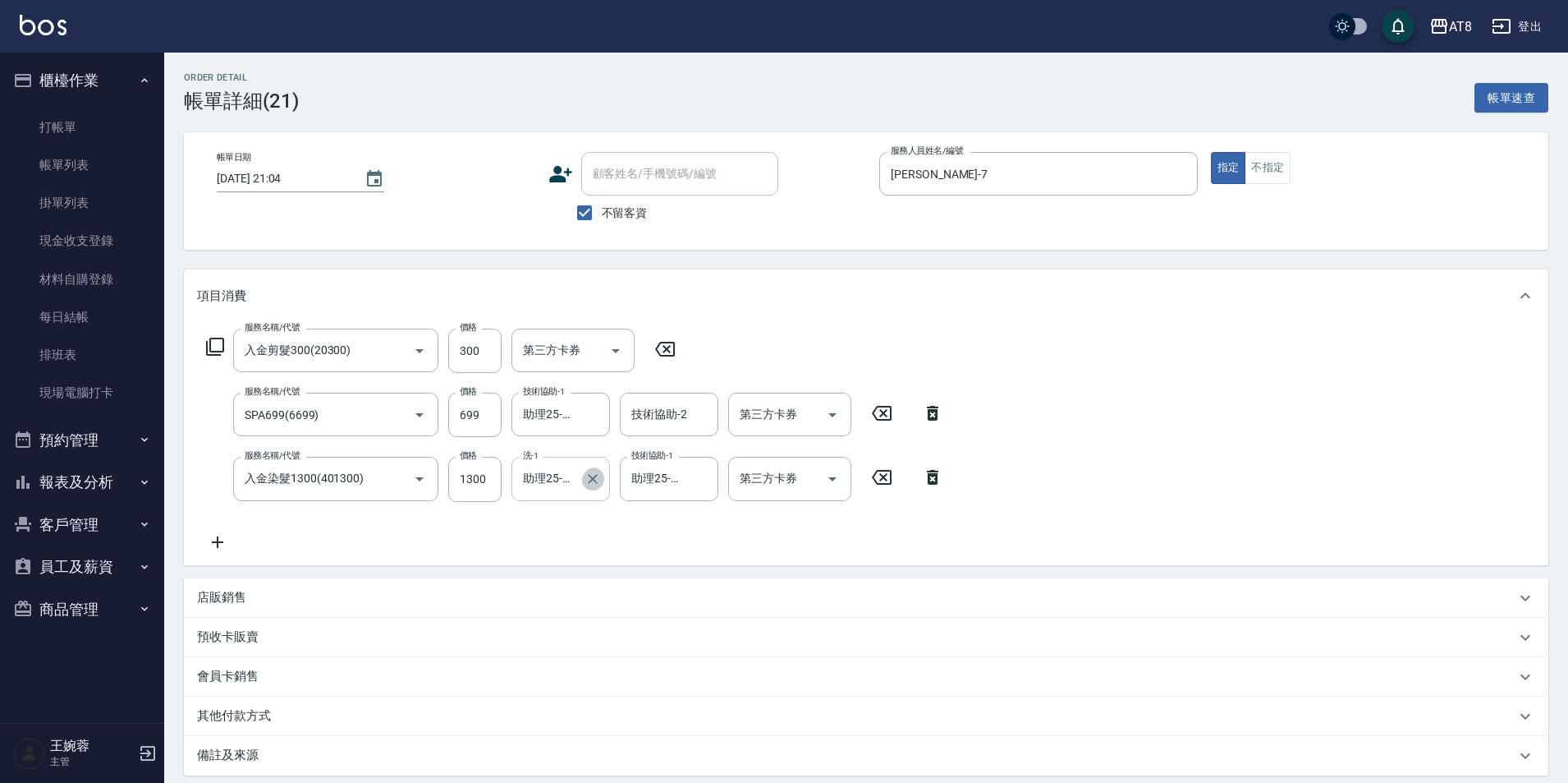
click at [589, 487] on icon "Clear" at bounding box center [593, 479] width 16 height 16
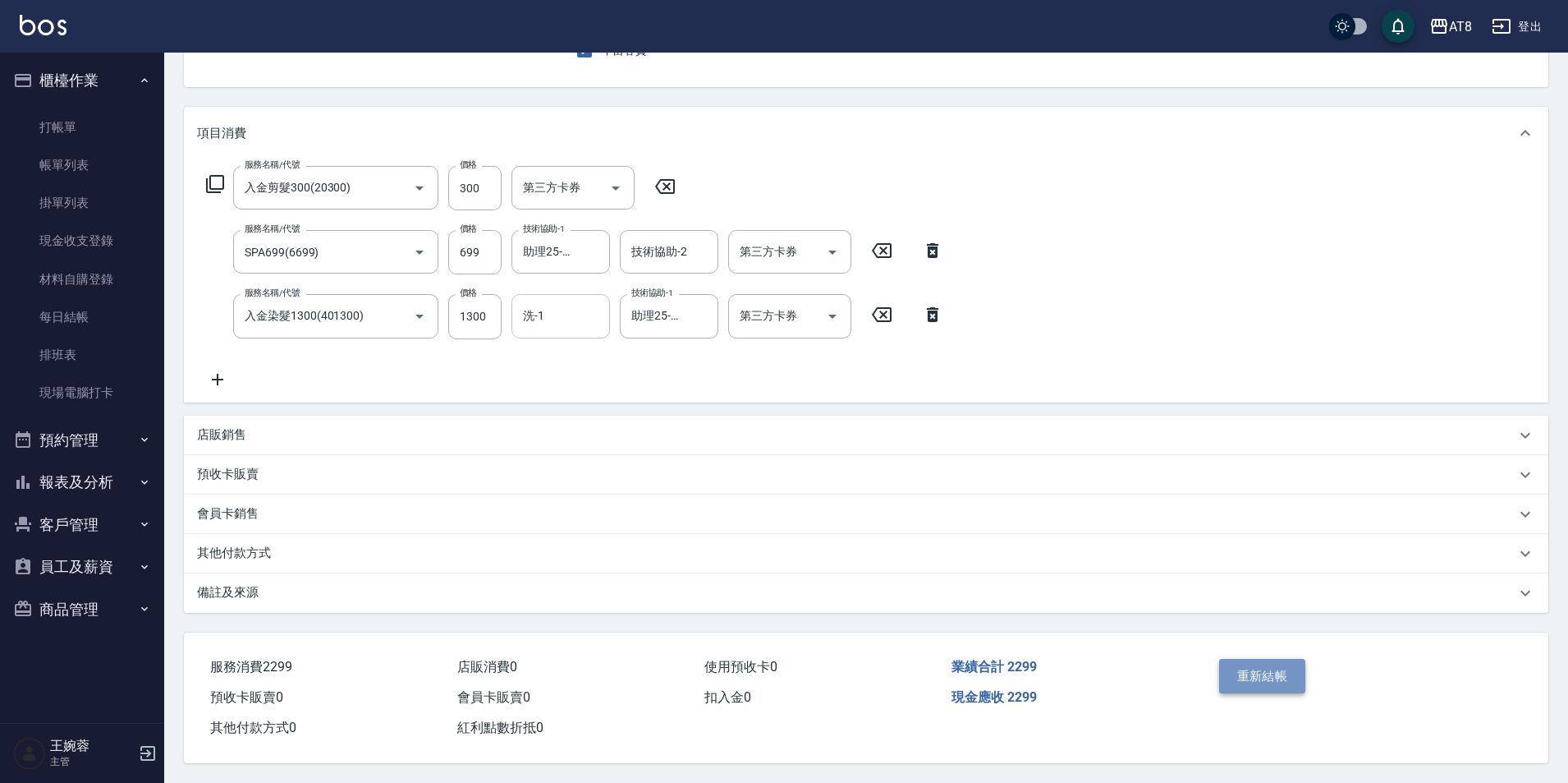
click at [1294, 669] on button "重新結帳" at bounding box center [1262, 676] width 87 height 35
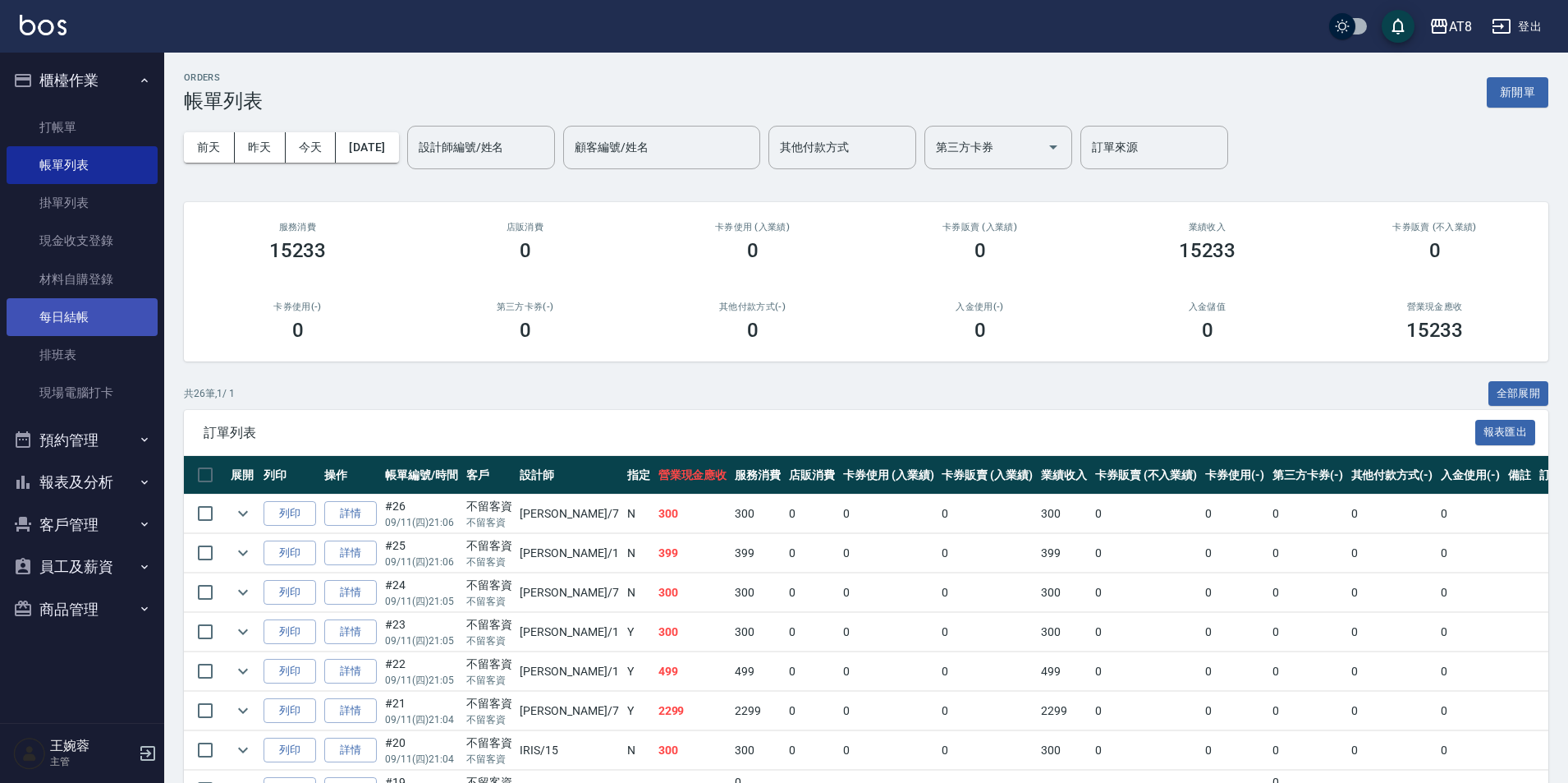
click at [107, 303] on link "每日結帳" at bounding box center [82, 317] width 151 height 38
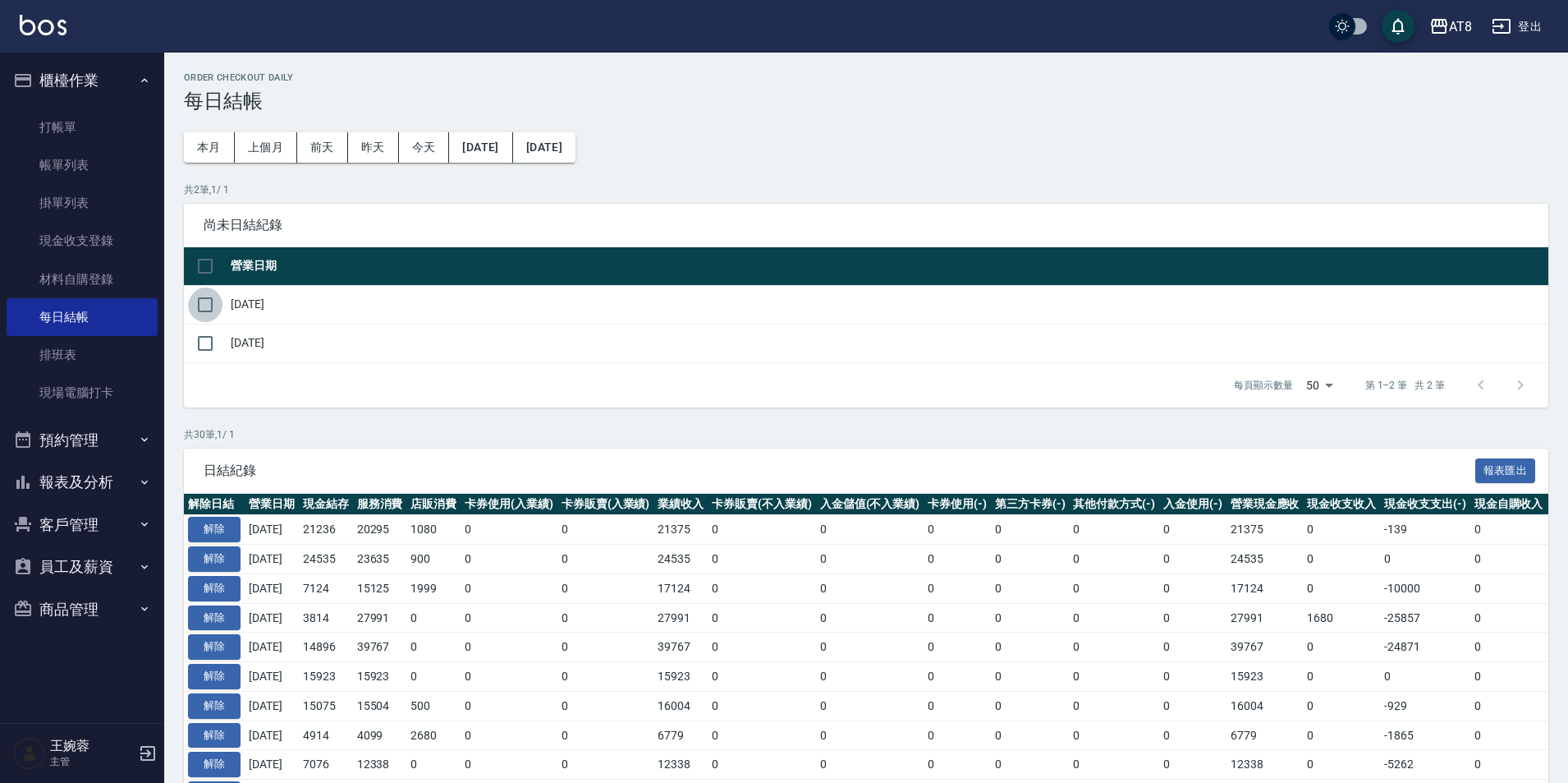
click at [206, 315] on input "checkbox" at bounding box center [205, 304] width 35 height 35
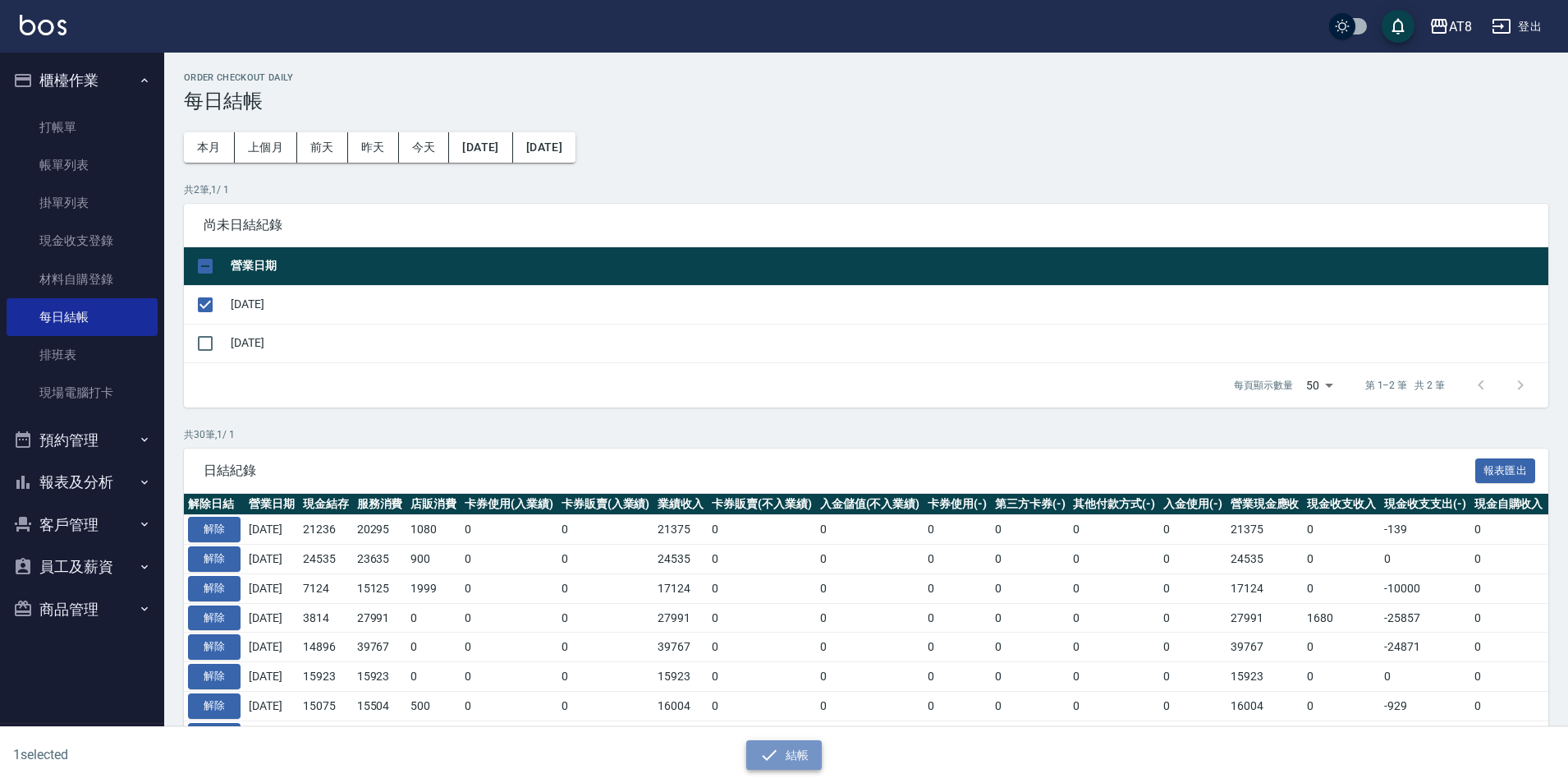
click at [802, 757] on button "結帳" at bounding box center [784, 755] width 76 height 30
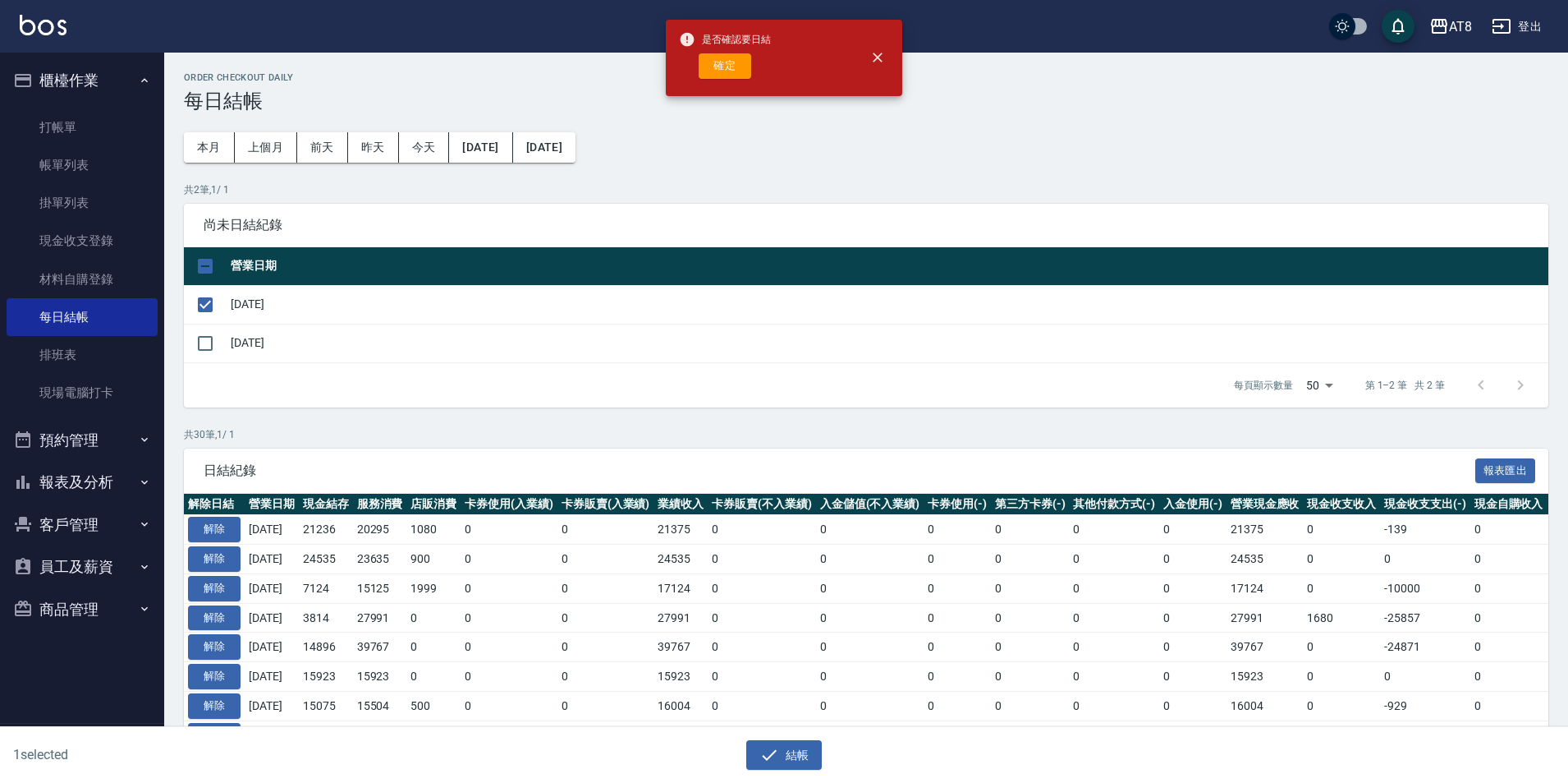
click at [695, 77] on div "確定" at bounding box center [724, 66] width 92 height 25
click at [703, 73] on button "確定" at bounding box center [725, 66] width 52 height 25
checkbox input "false"
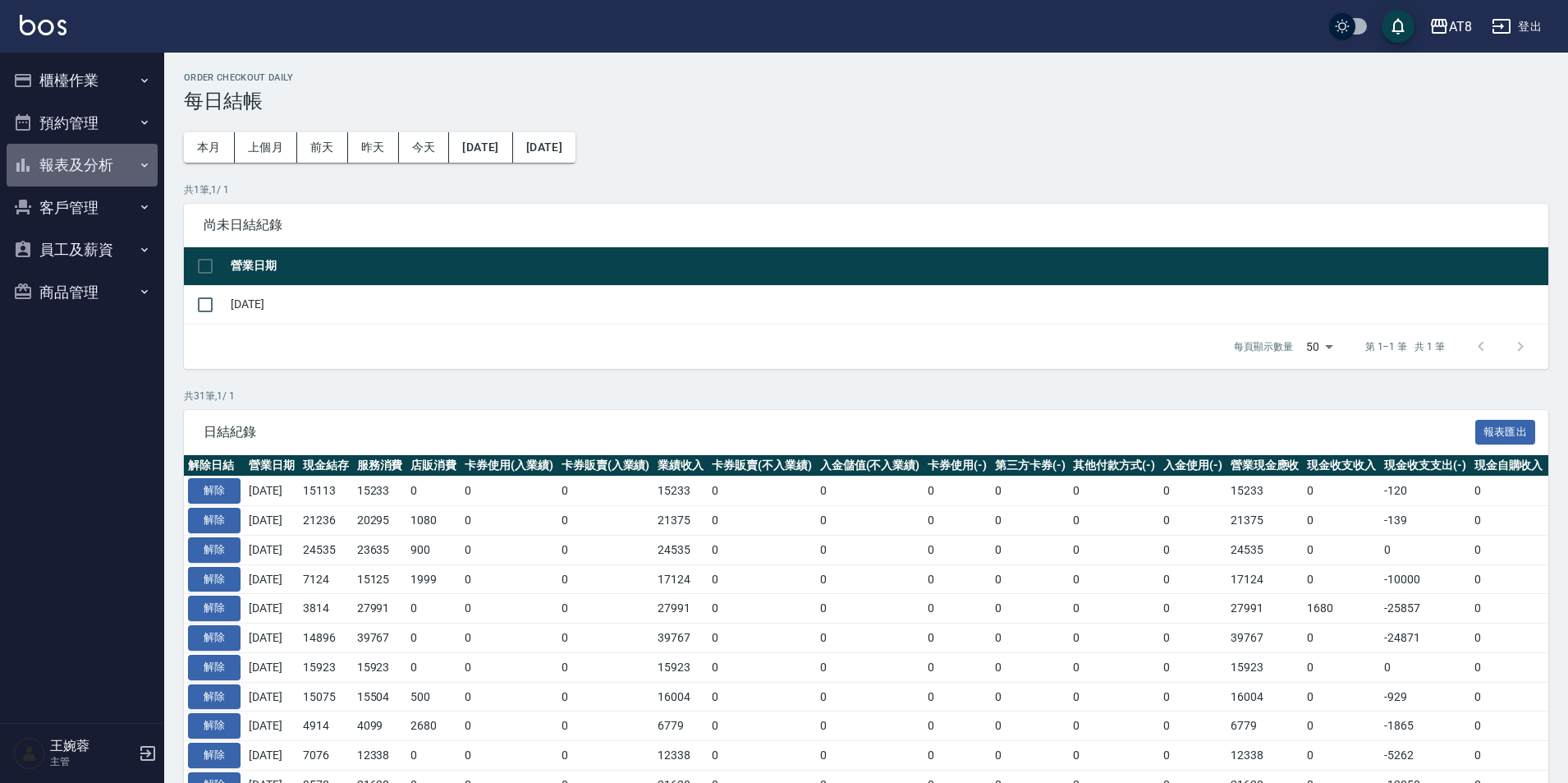
click at [60, 165] on button "報表及分析" at bounding box center [82, 165] width 151 height 43
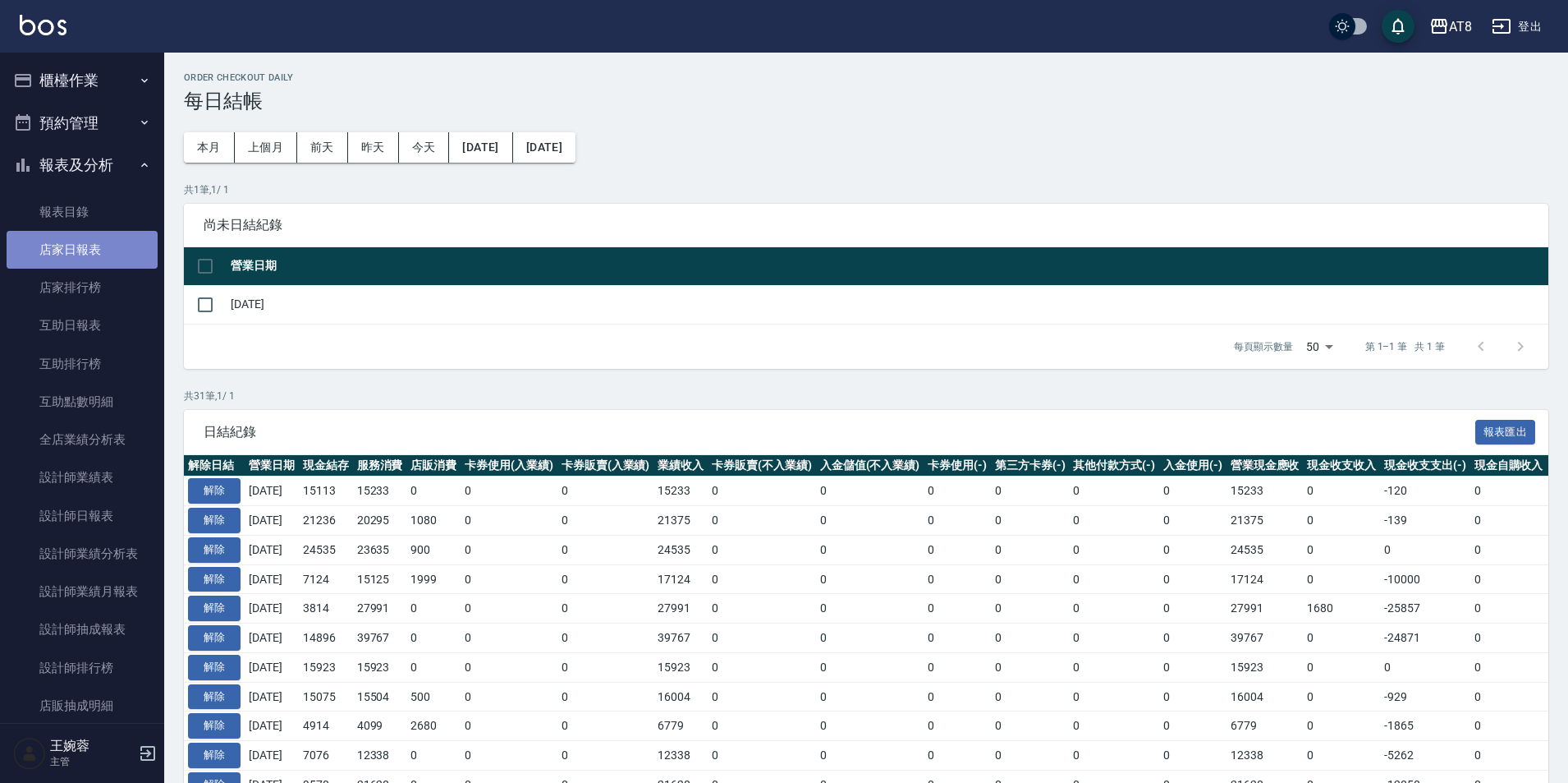
click at [97, 240] on link "店家日報表" at bounding box center [82, 249] width 151 height 38
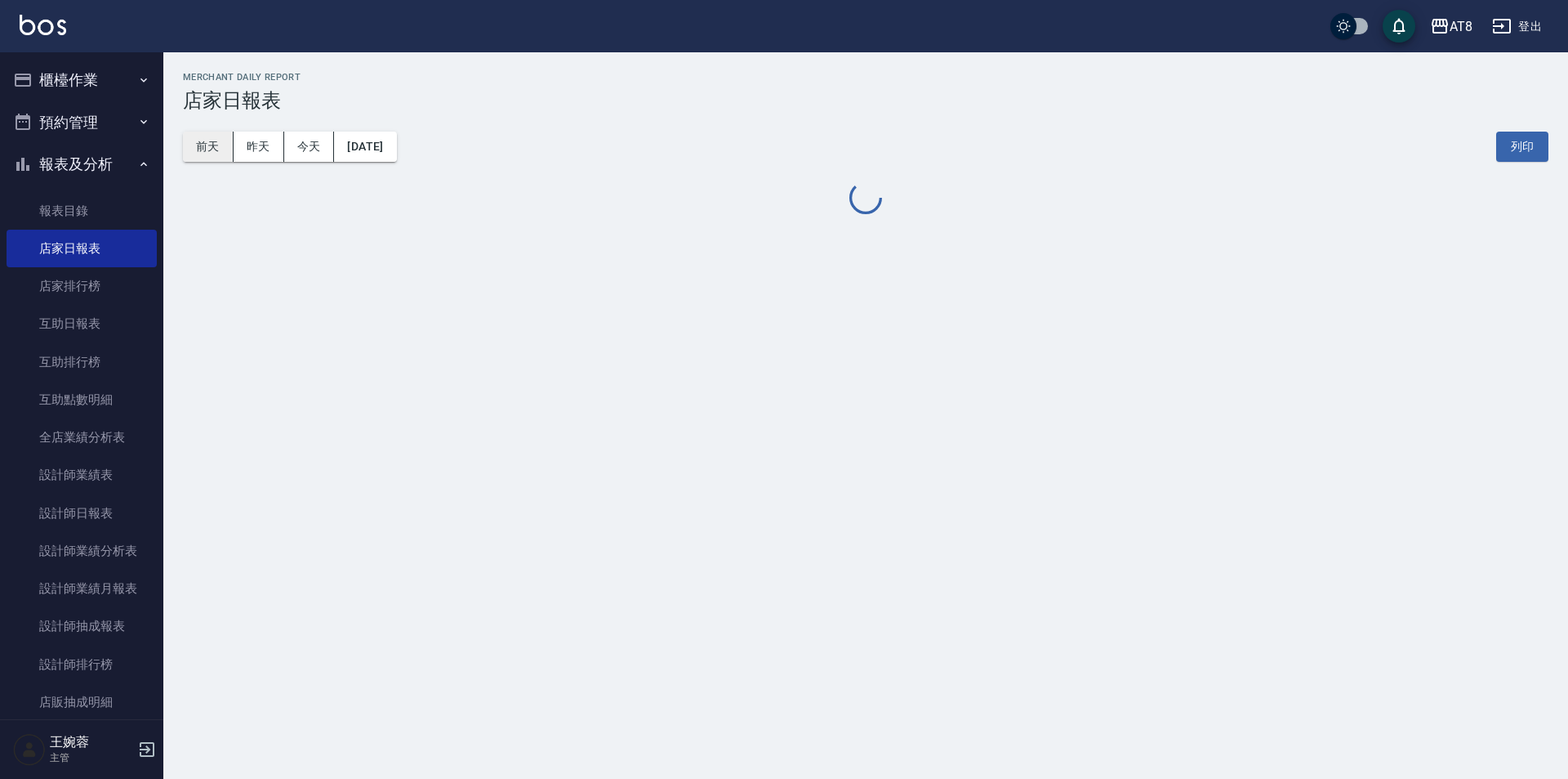
click at [231, 143] on button "前天" at bounding box center [209, 146] width 50 height 30
click at [253, 141] on button "昨天" at bounding box center [259, 146] width 50 height 30
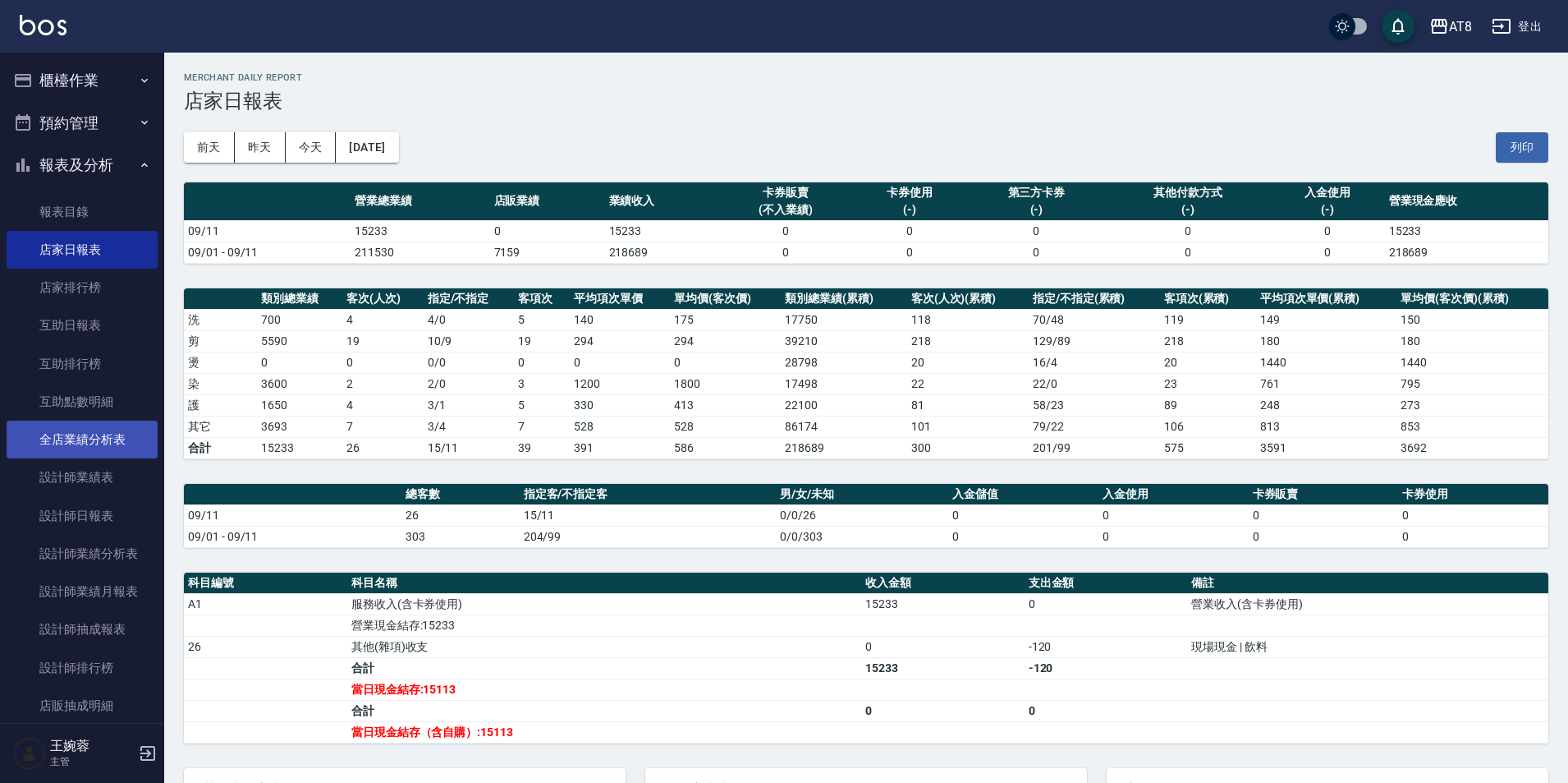
click at [90, 446] on link "全店業績分析表" at bounding box center [82, 439] width 151 height 38
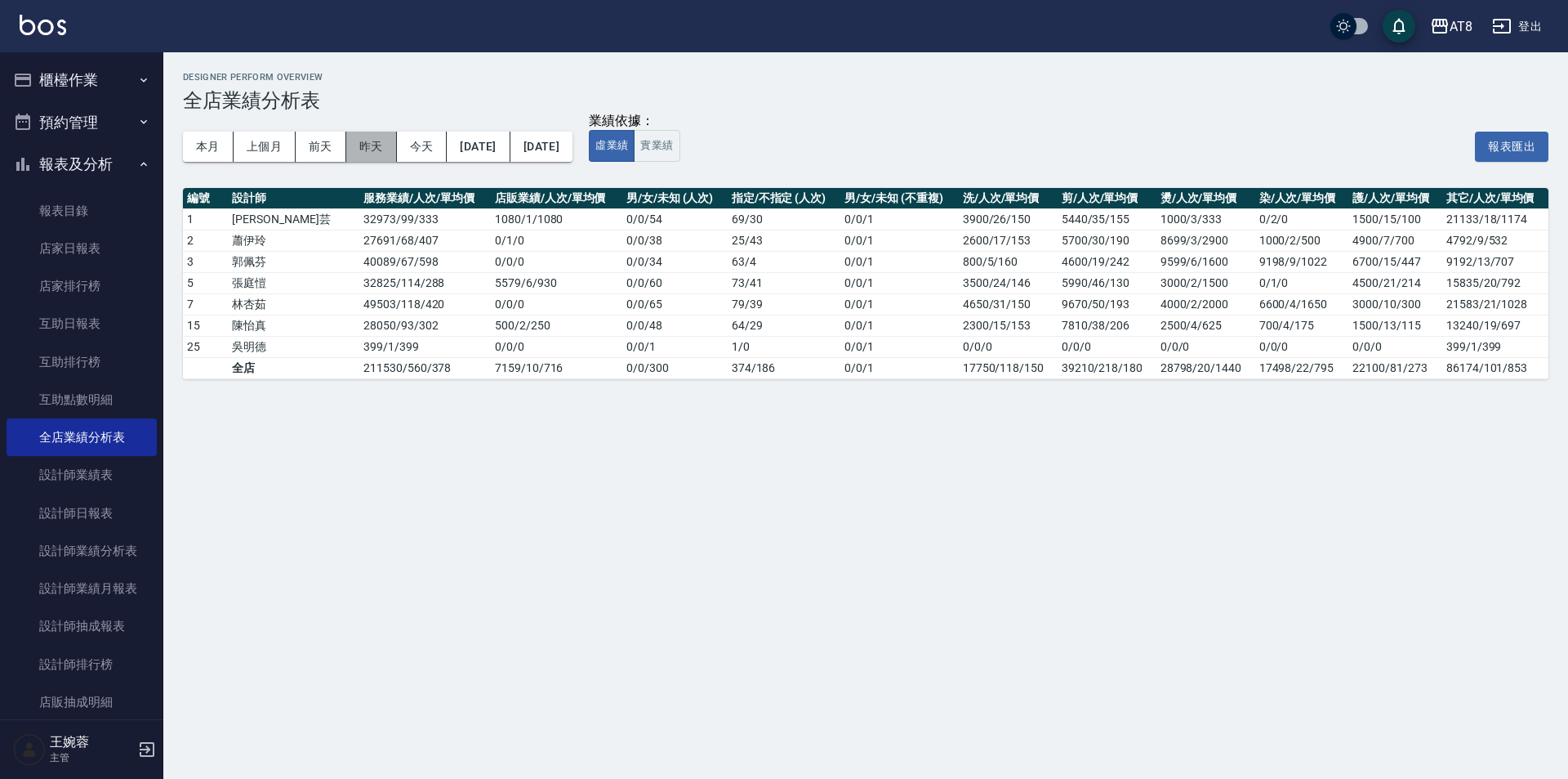
click at [376, 151] on button "昨天" at bounding box center [372, 146] width 50 height 30
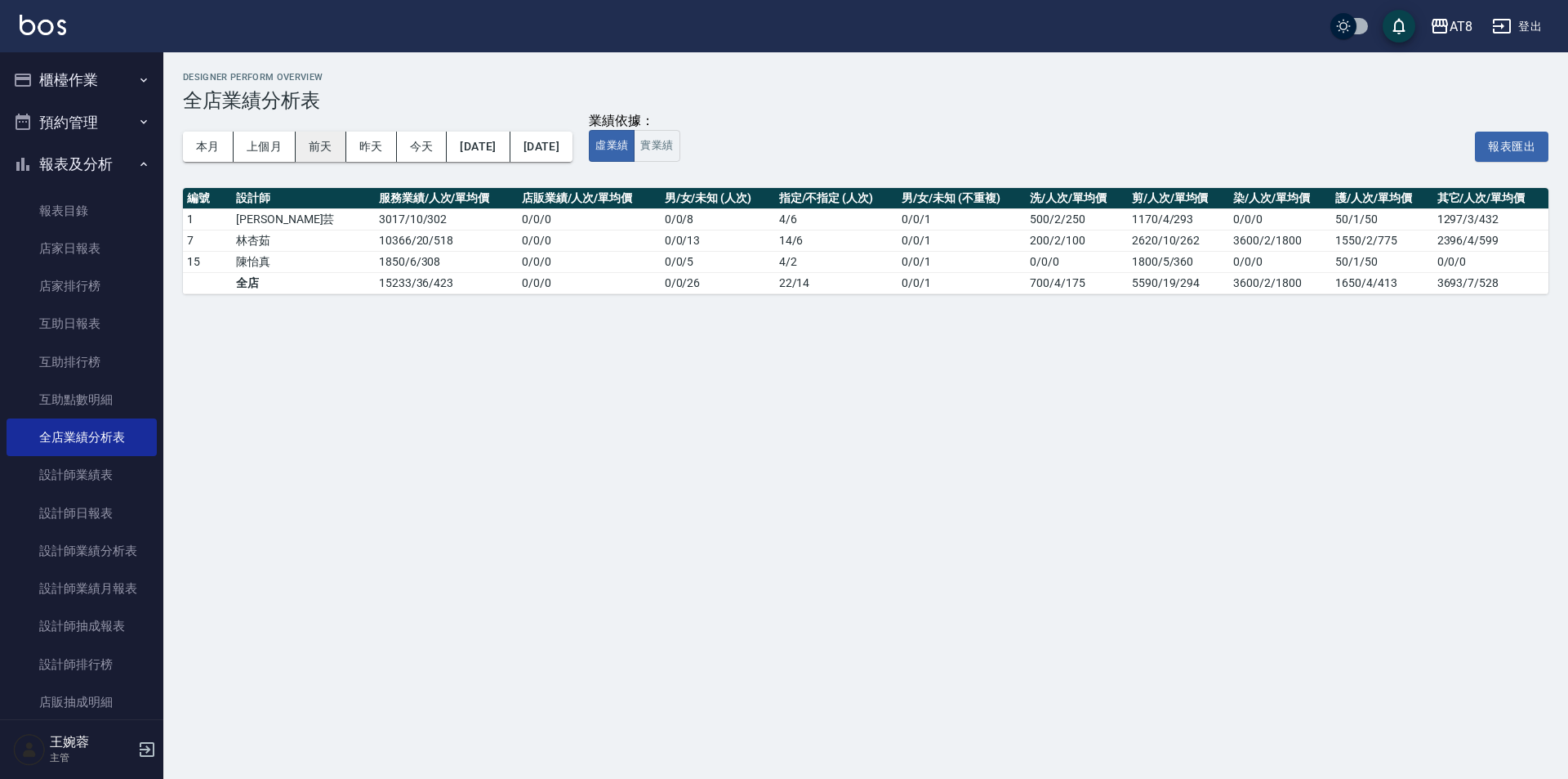
click at [326, 150] on button "前天" at bounding box center [321, 146] width 50 height 30
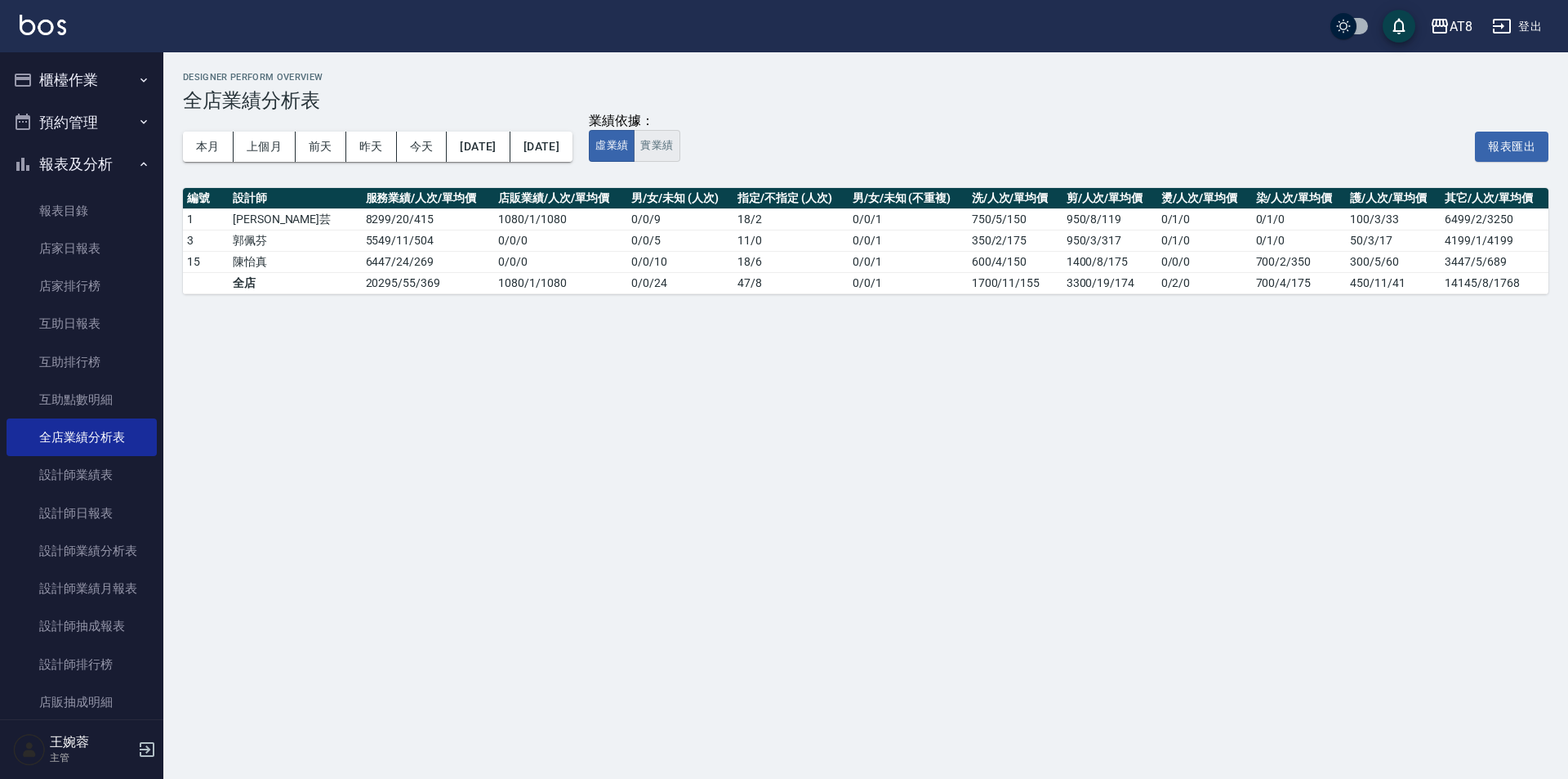
click at [679, 144] on button "實業績" at bounding box center [657, 146] width 45 height 32
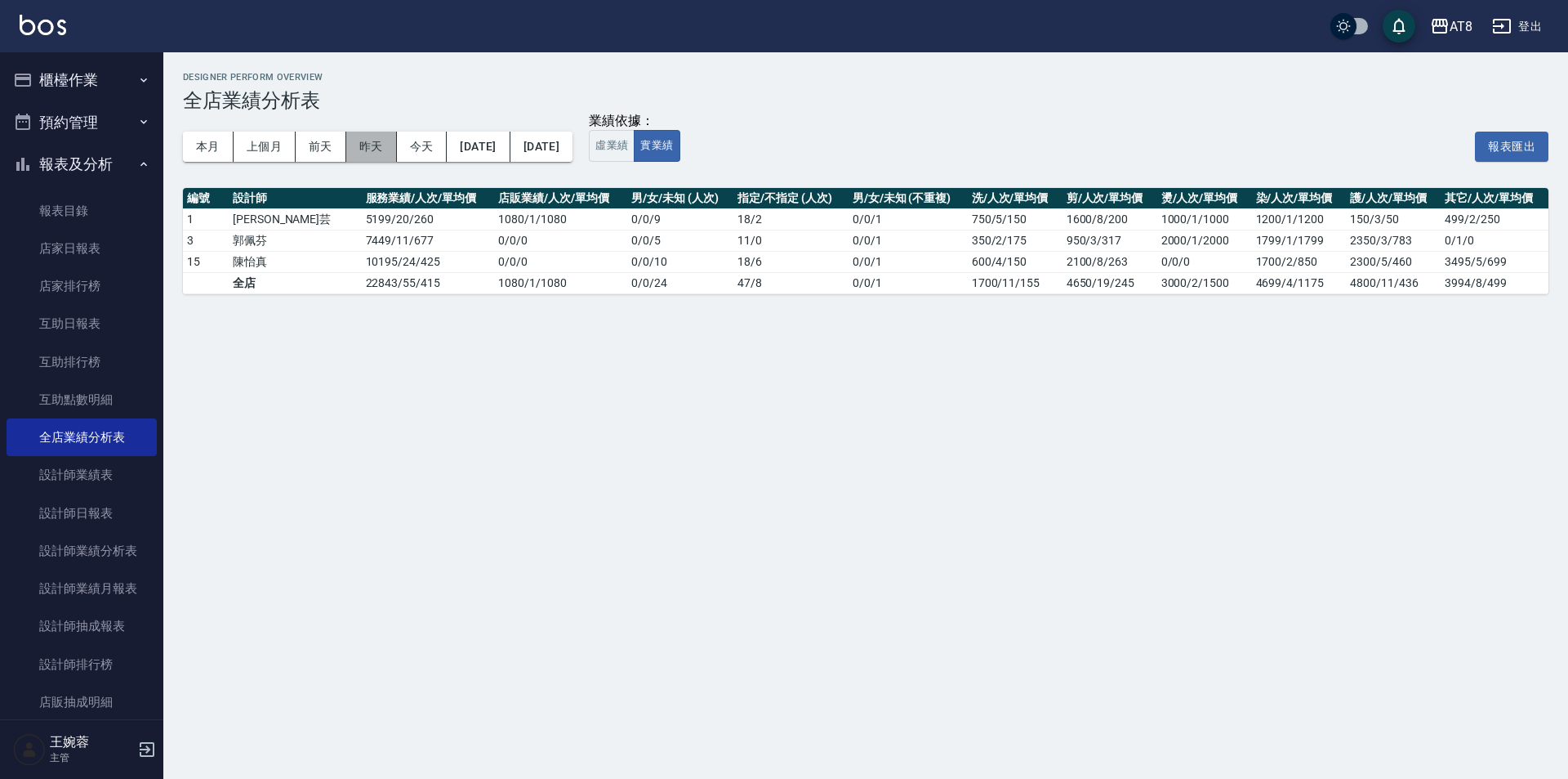
click at [358, 156] on button "昨天" at bounding box center [372, 146] width 50 height 30
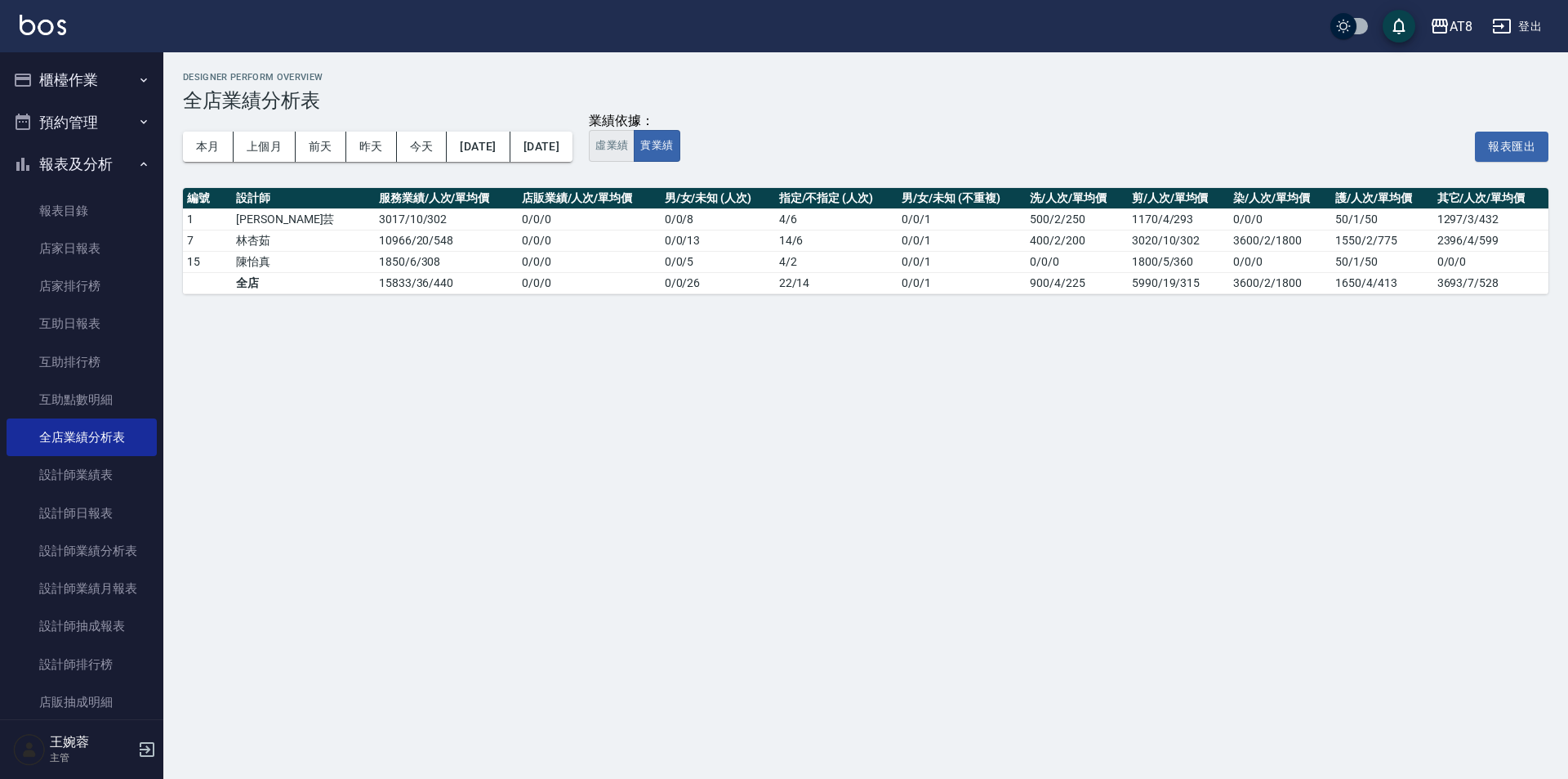
click at [635, 156] on button "虛業績" at bounding box center [611, 146] width 45 height 32
click at [679, 153] on button "實業績" at bounding box center [657, 146] width 45 height 32
click at [104, 166] on button "報表及分析" at bounding box center [82, 164] width 150 height 43
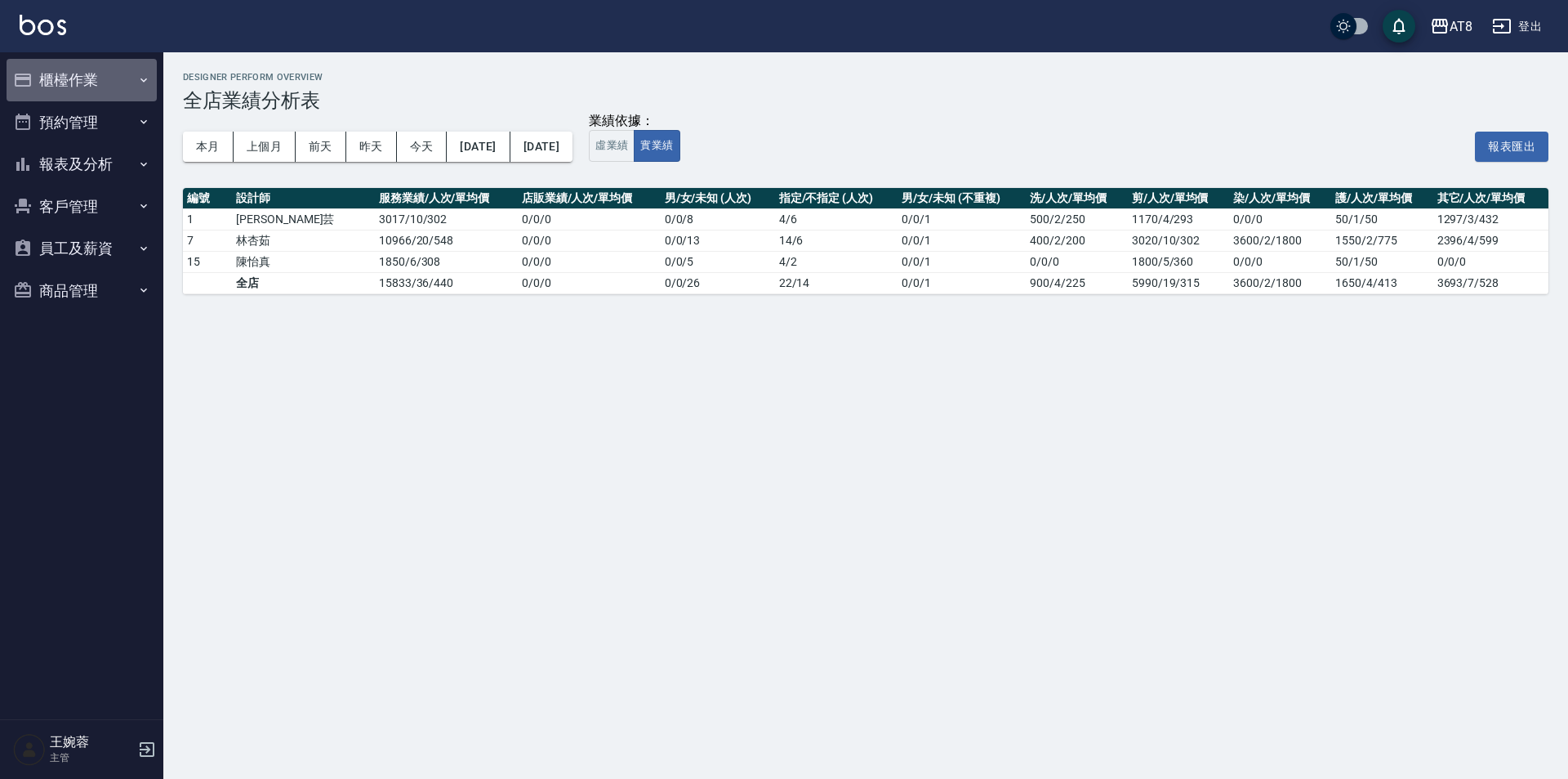
click at [74, 93] on button "櫃檯作業" at bounding box center [82, 80] width 150 height 43
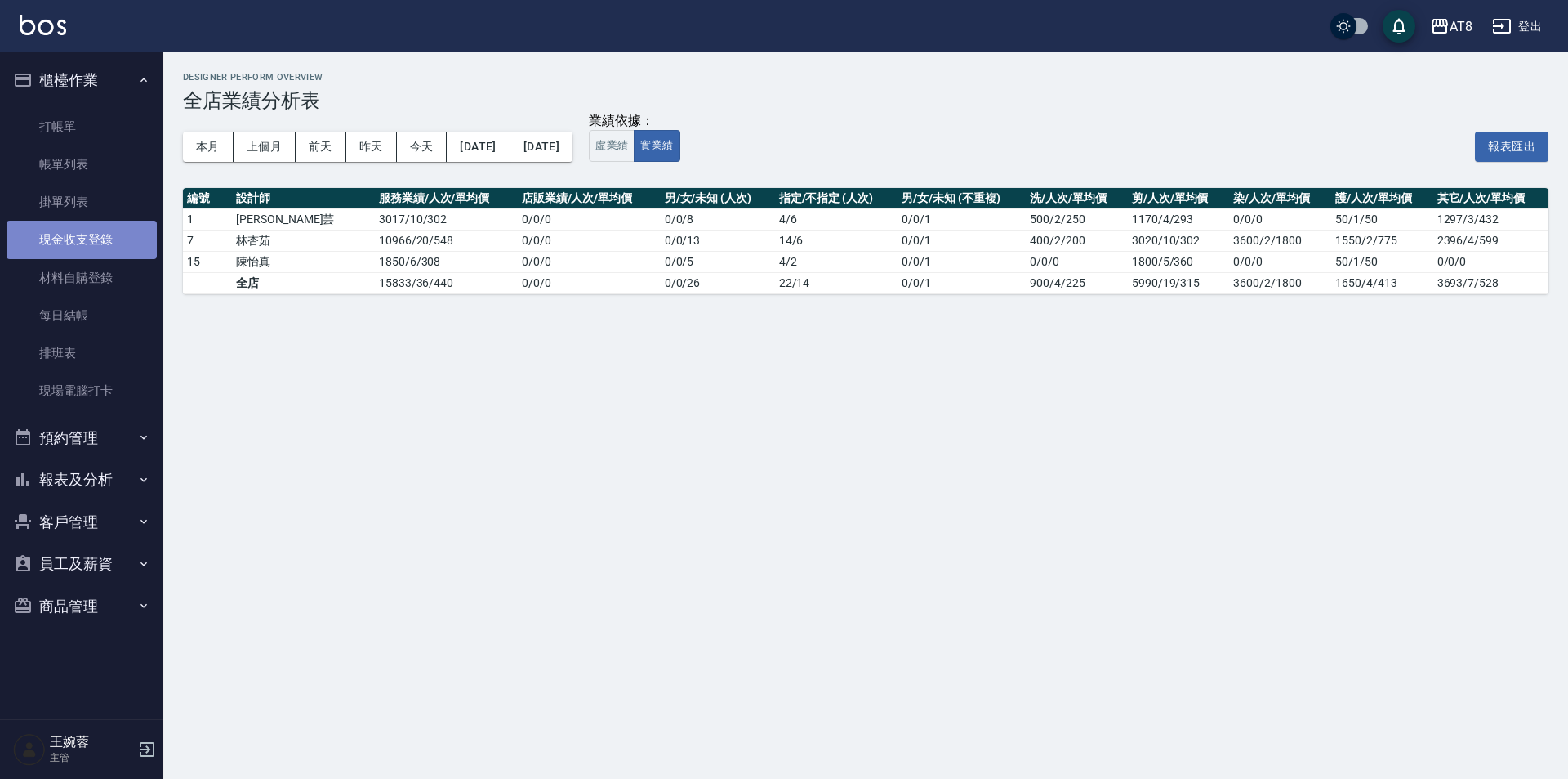
click at [70, 236] on link "現金收支登錄" at bounding box center [82, 239] width 150 height 38
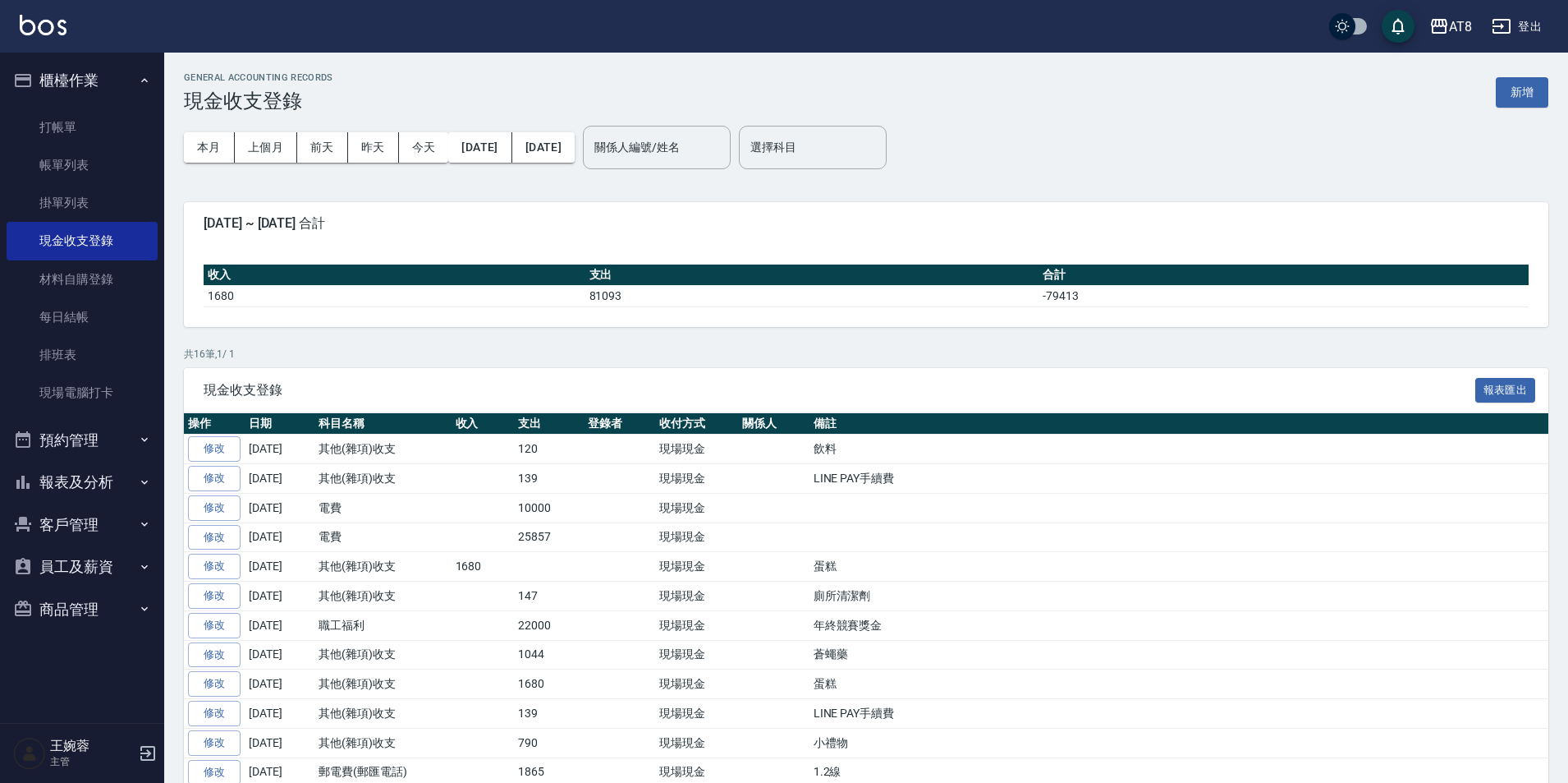
click at [50, 493] on button "報表及分析" at bounding box center [82, 482] width 151 height 43
click at [69, 563] on link "店家日報表" at bounding box center [82, 567] width 151 height 38
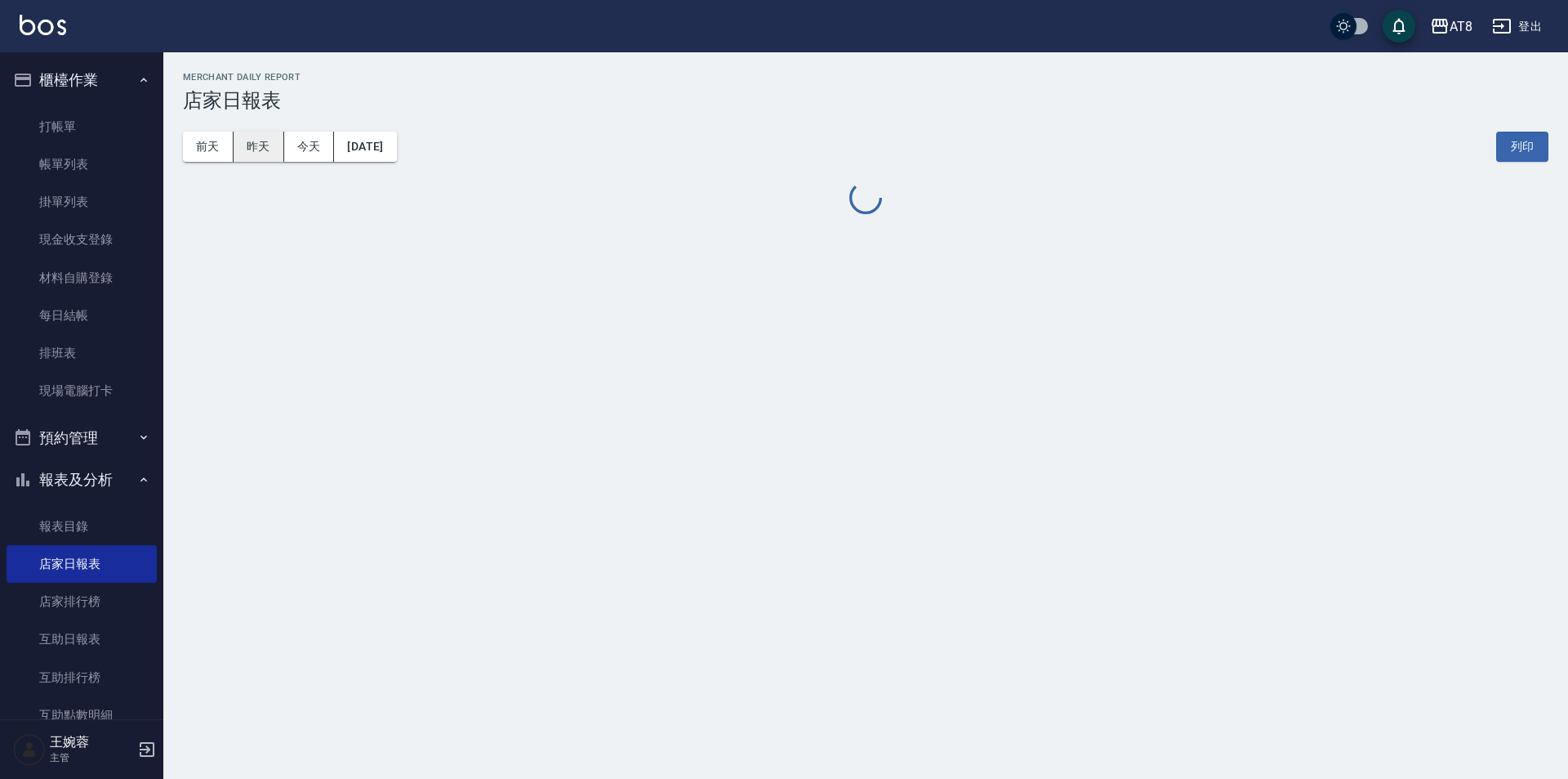
click at [255, 146] on button "昨天" at bounding box center [259, 146] width 50 height 30
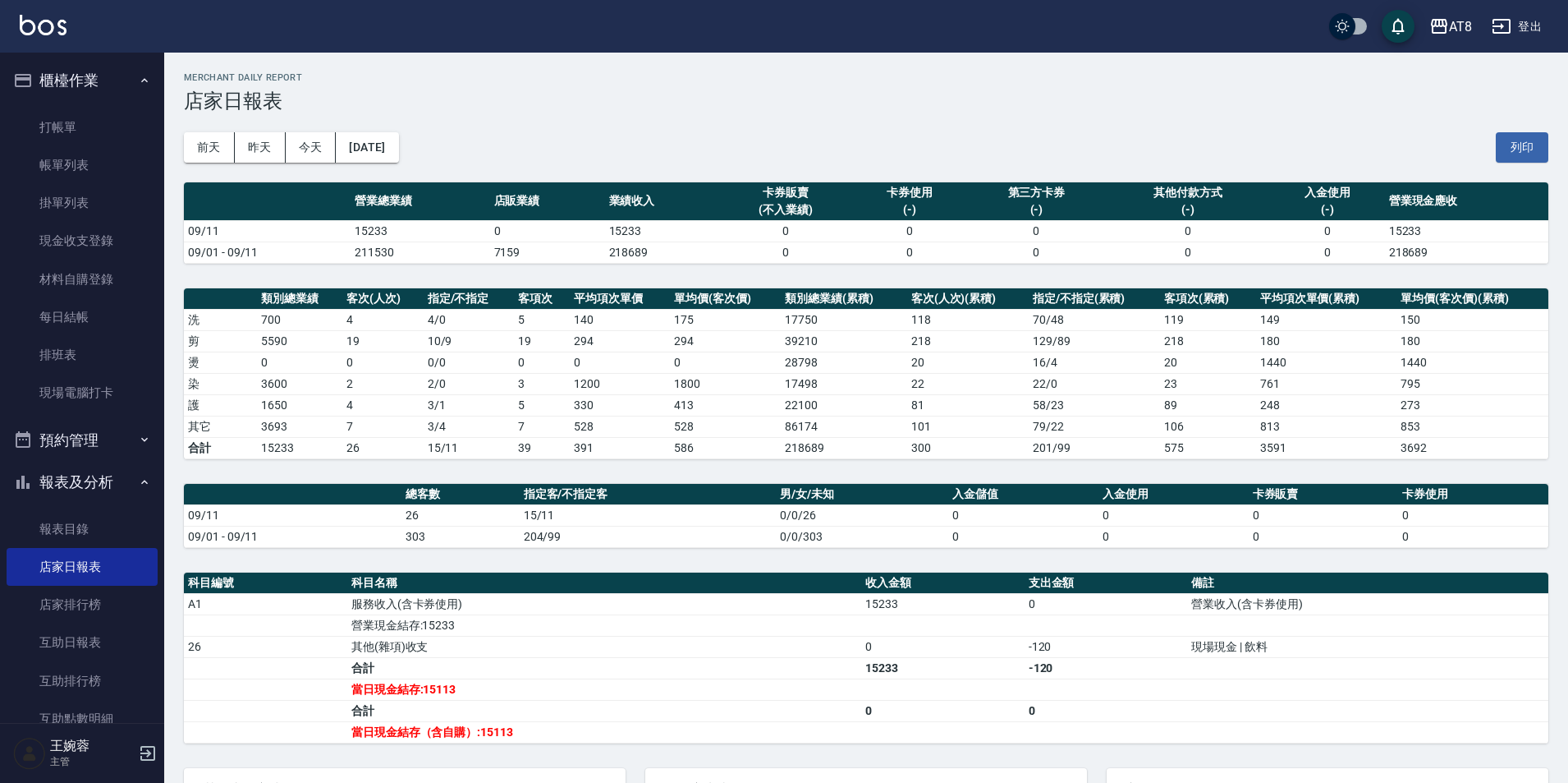
click at [25, 25] on img at bounding box center [42, 25] width 46 height 20
